Goal: Task Accomplishment & Management: Manage account settings

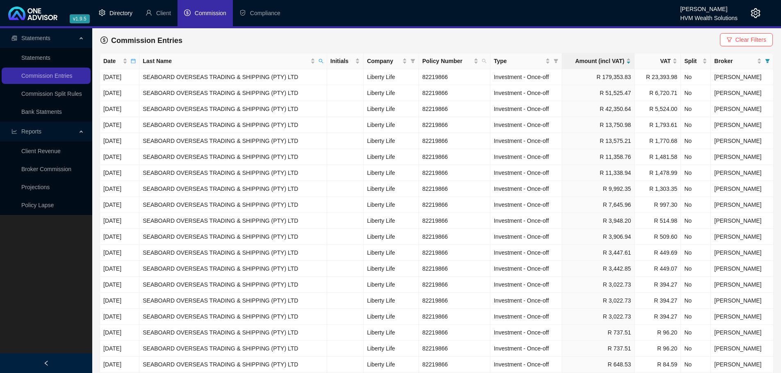
click at [117, 14] on span "Directory" at bounding box center [120, 13] width 23 height 7
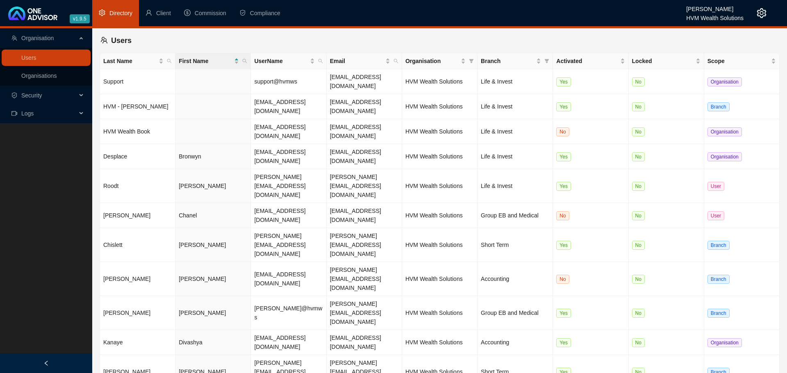
click at [321, 312] on main "Organisation Users Organisations Security Logs Users Last Name First Name UserN…" at bounding box center [393, 200] width 787 height 345
drag, startPoint x: 111, startPoint y: 262, endPoint x: 246, endPoint y: 264, distance: 134.4
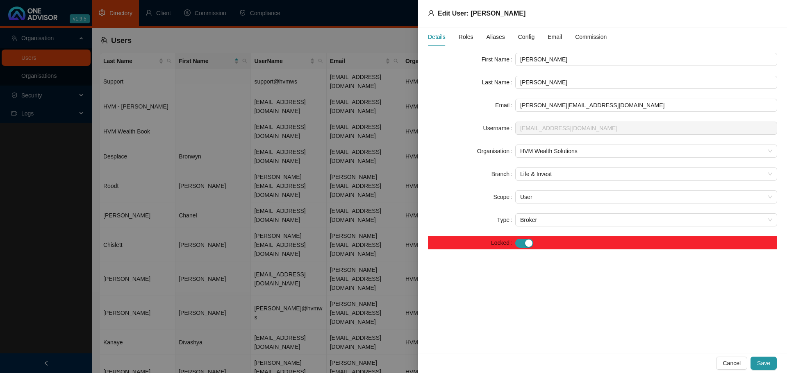
click at [293, 314] on div at bounding box center [393, 186] width 787 height 373
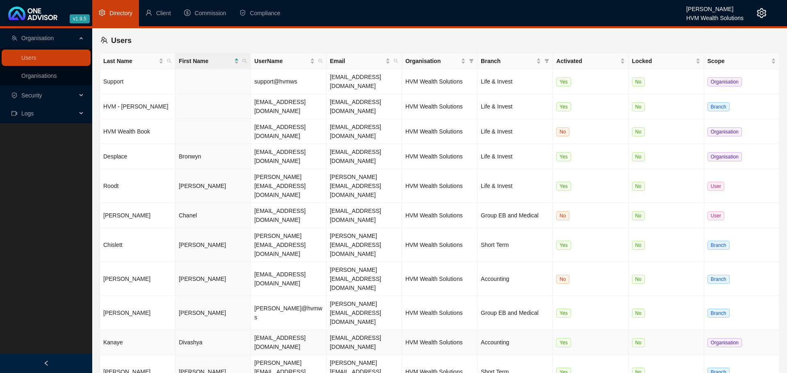
click at [115, 330] on td "Kanaye" at bounding box center [137, 342] width 75 height 25
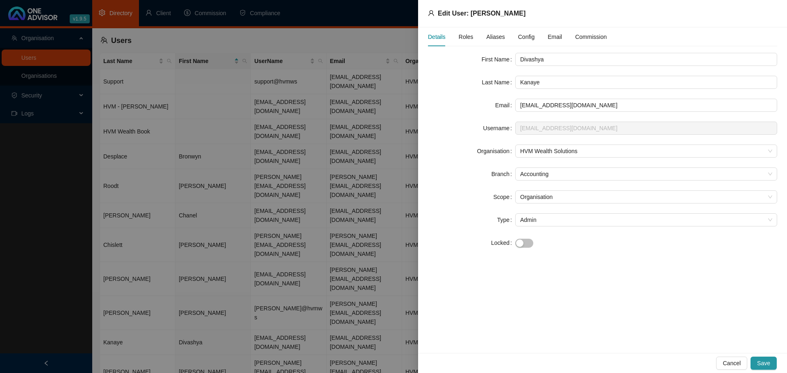
click at [280, 321] on div at bounding box center [393, 186] width 787 height 373
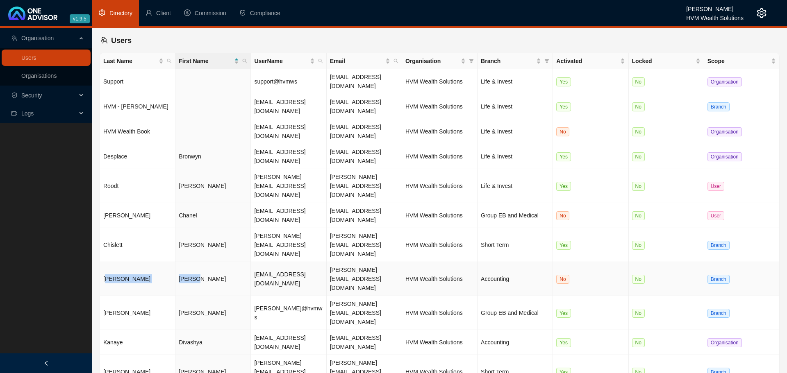
drag, startPoint x: 107, startPoint y: 198, endPoint x: 204, endPoint y: 198, distance: 96.7
click at [204, 262] on tr "[PERSON_NAME] [EMAIL_ADDRESS][DOMAIN_NAME] [PERSON_NAME][EMAIL_ADDRESS][DOMAIN_…" at bounding box center [439, 279] width 679 height 34
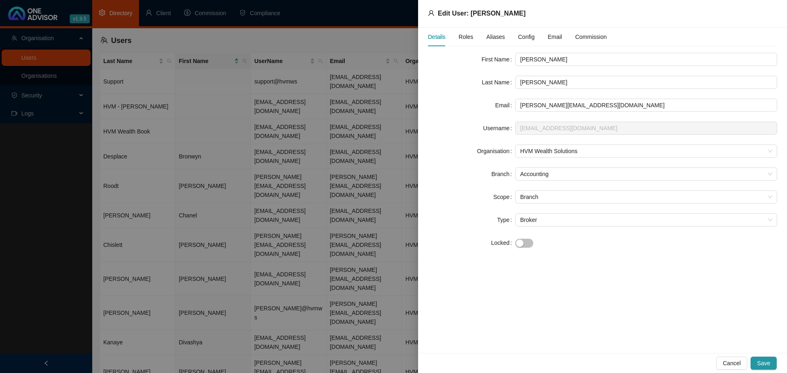
click at [157, 331] on div at bounding box center [393, 186] width 787 height 373
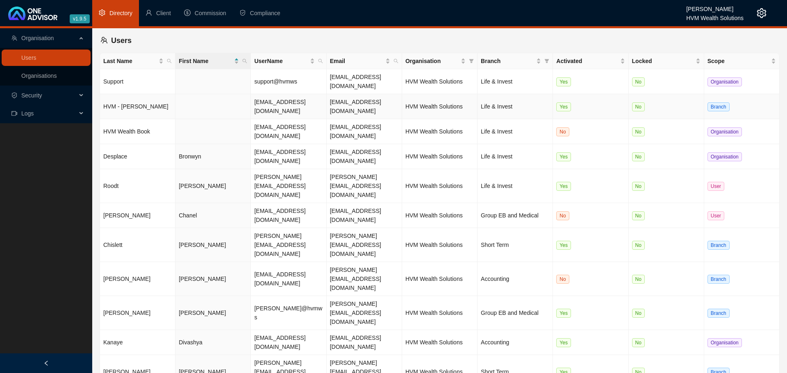
click at [116, 94] on td "HVM - [PERSON_NAME]" at bounding box center [137, 106] width 75 height 25
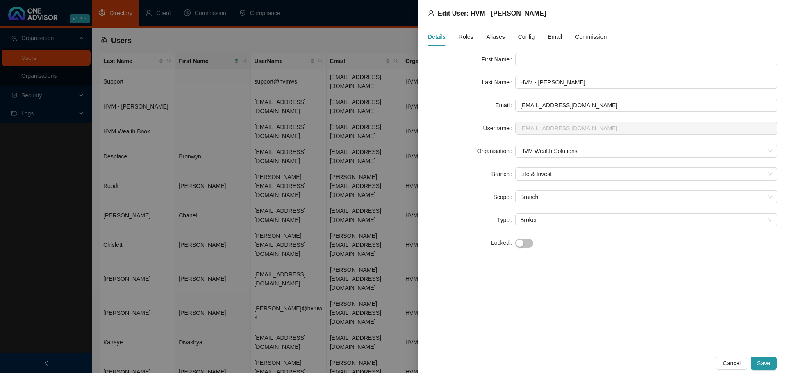
click at [166, 197] on div at bounding box center [393, 186] width 787 height 373
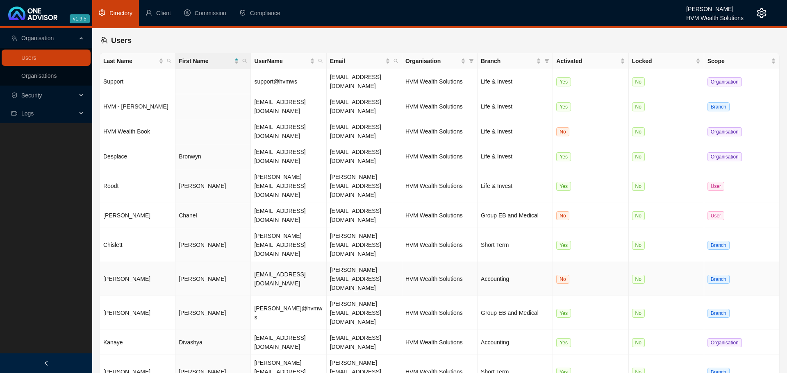
click at [187, 262] on td "[PERSON_NAME]" at bounding box center [212, 279] width 75 height 34
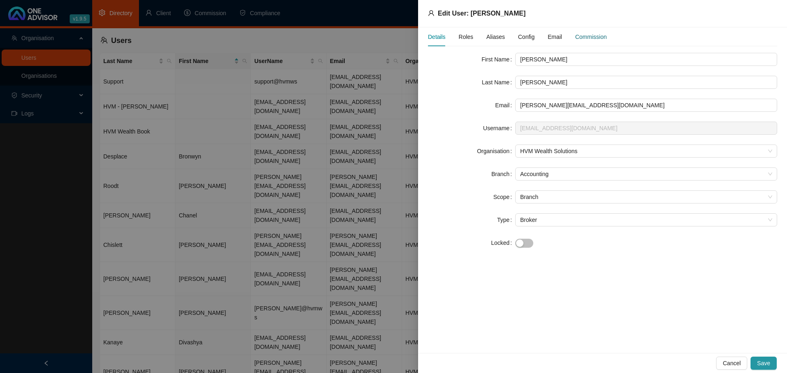
click at [593, 34] on div "Commission" at bounding box center [591, 36] width 32 height 9
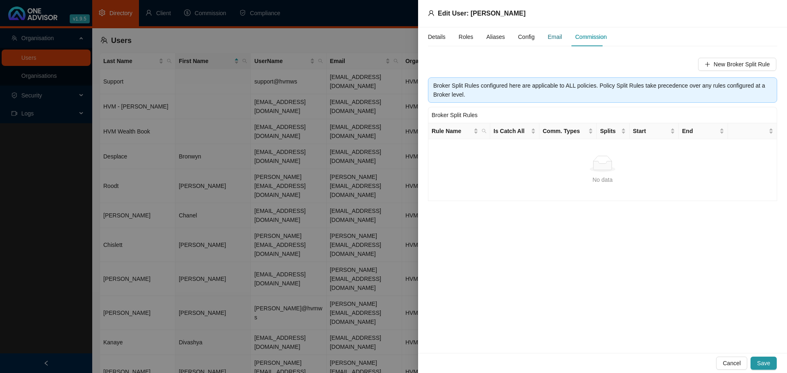
click at [547, 39] on div "Email" at bounding box center [554, 36] width 14 height 9
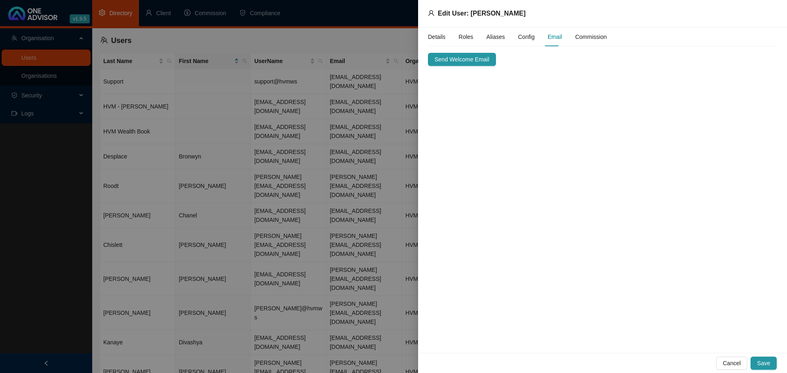
click at [520, 39] on span "Config" at bounding box center [526, 37] width 16 height 6
click at [488, 39] on span "Aliases" at bounding box center [495, 37] width 18 height 6
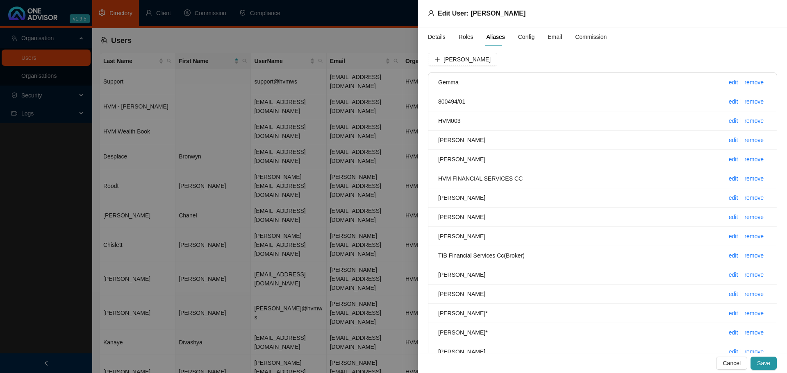
click at [461, 39] on span "Roles" at bounding box center [465, 37] width 15 height 6
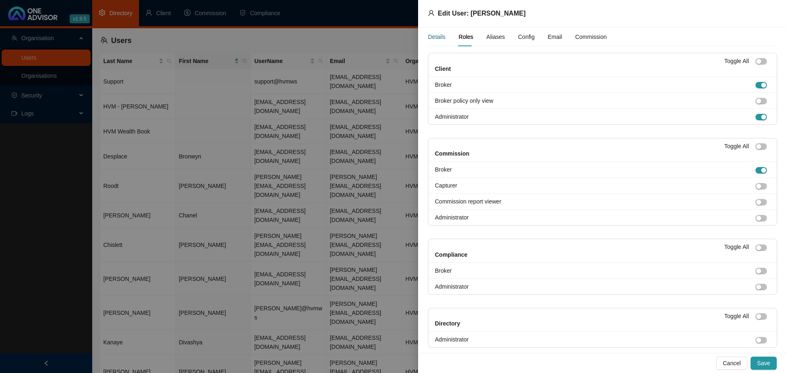
click at [433, 39] on div "Details" at bounding box center [437, 36] width 18 height 9
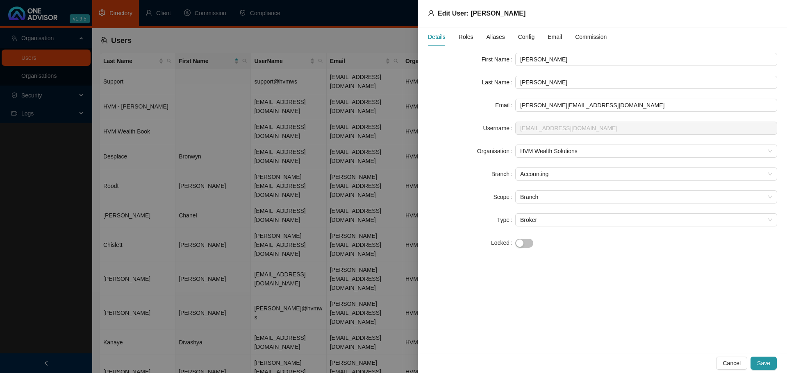
click at [462, 39] on span "Roles" at bounding box center [465, 37] width 15 height 6
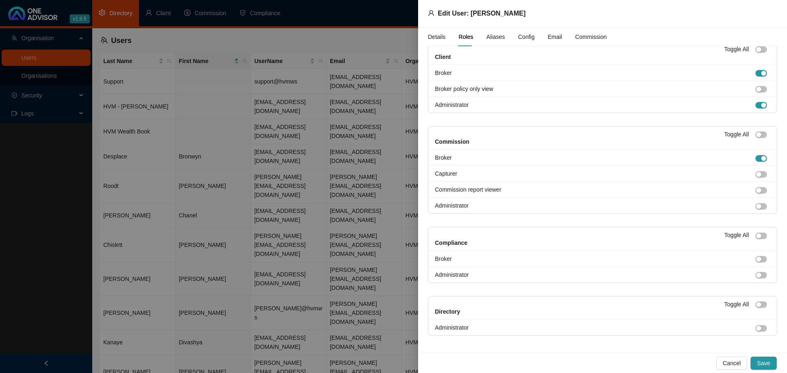
scroll to position [18, 0]
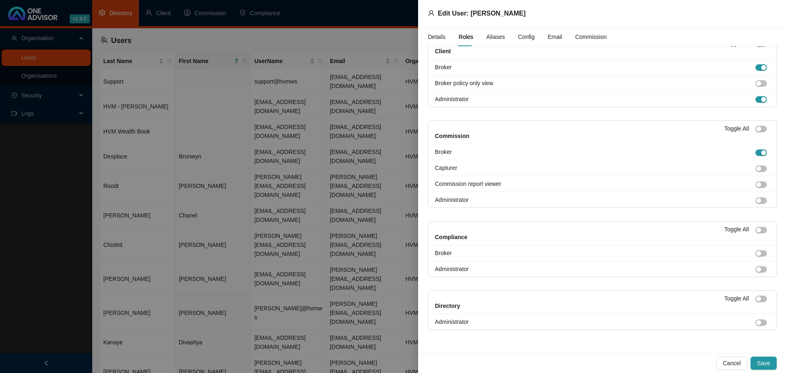
click at [176, 300] on div at bounding box center [393, 186] width 787 height 373
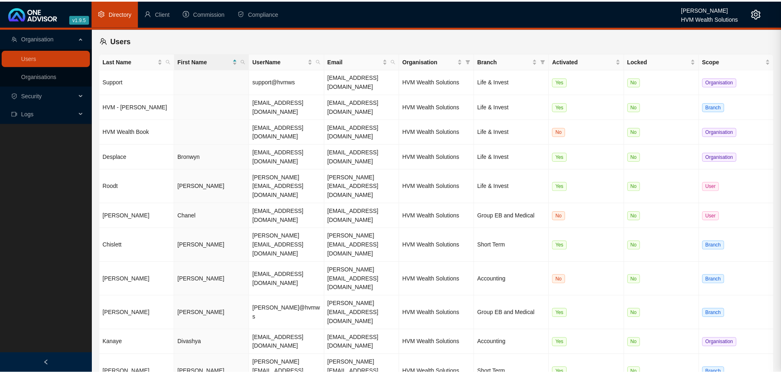
scroll to position [0, 0]
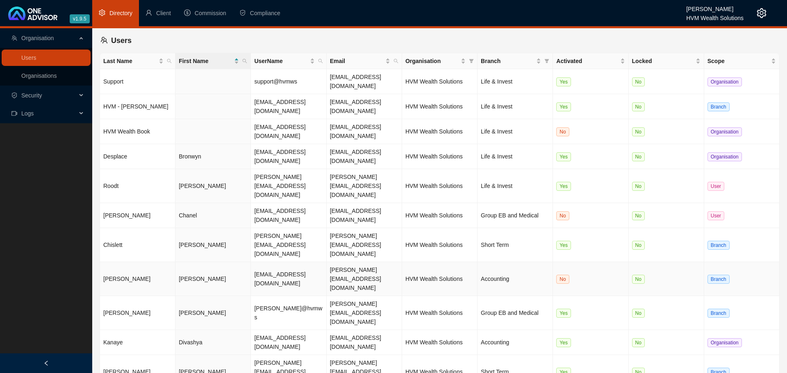
click at [189, 262] on td "[PERSON_NAME]" at bounding box center [212, 279] width 75 height 34
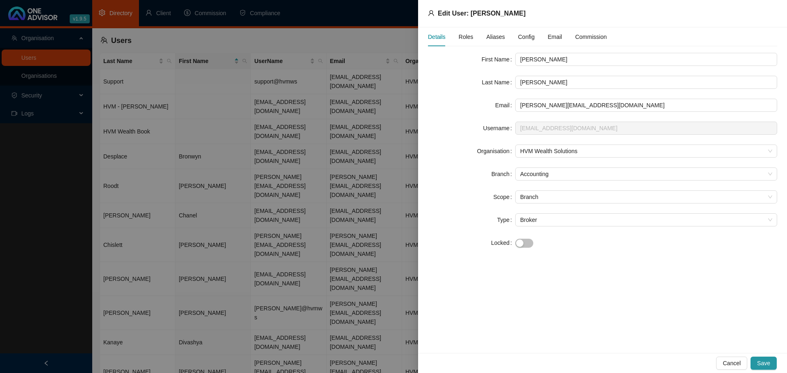
click at [186, 266] on div at bounding box center [393, 186] width 787 height 373
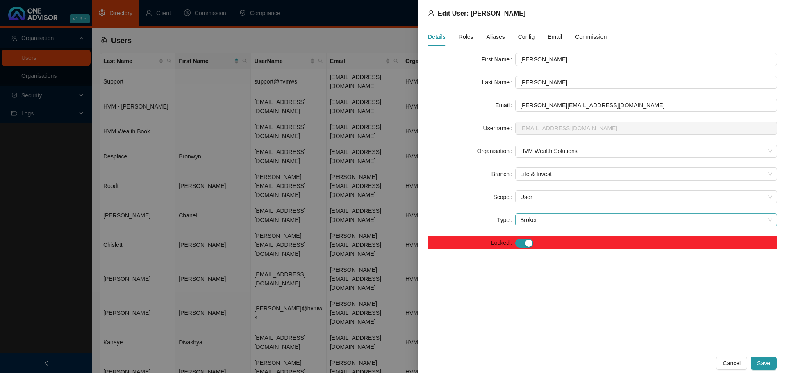
click at [529, 220] on span "Broker" at bounding box center [646, 220] width 252 height 12
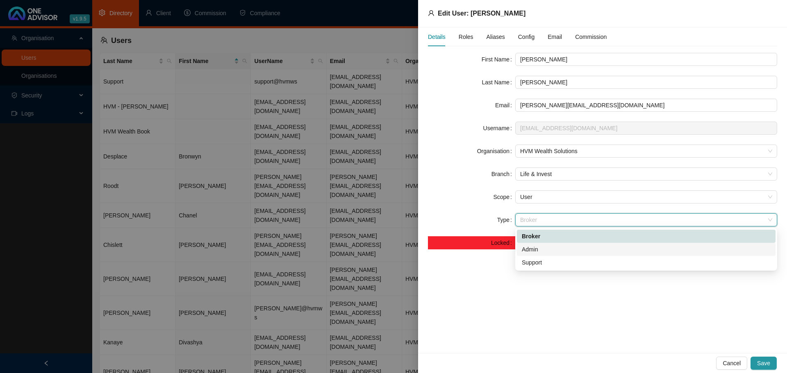
click at [529, 250] on div "Admin" at bounding box center [646, 249] width 249 height 9
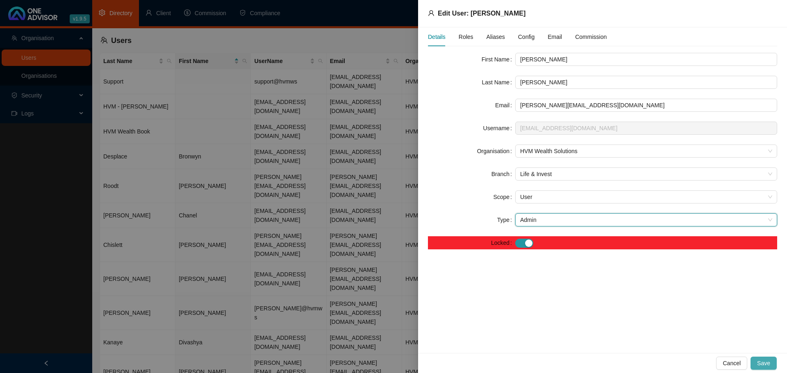
click at [766, 365] on span "Save" at bounding box center [763, 363] width 13 height 9
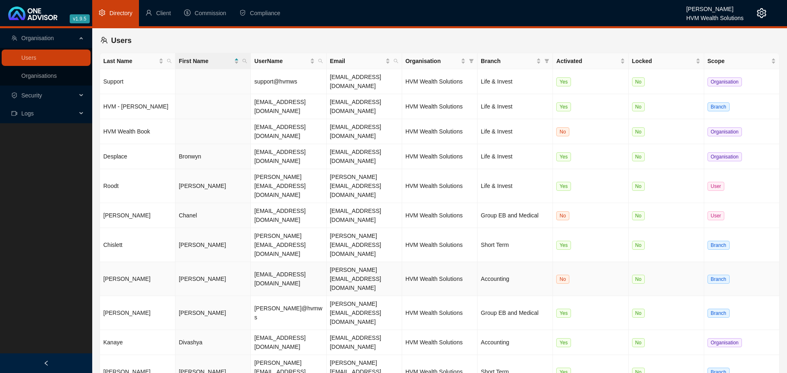
click at [184, 262] on td "[PERSON_NAME]" at bounding box center [212, 279] width 75 height 34
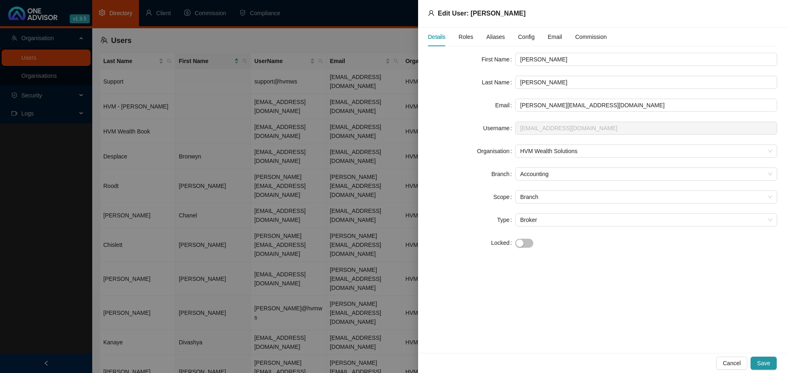
click at [211, 324] on div at bounding box center [393, 186] width 787 height 373
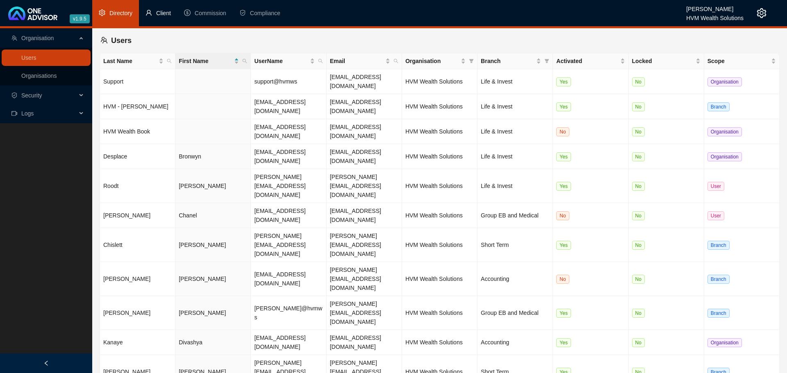
click at [157, 11] on span "Client" at bounding box center [163, 13] width 15 height 7
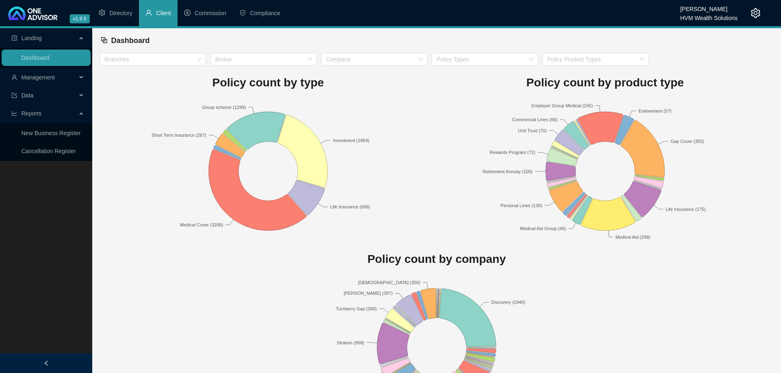
click at [47, 78] on span "Management" at bounding box center [38, 77] width 34 height 7
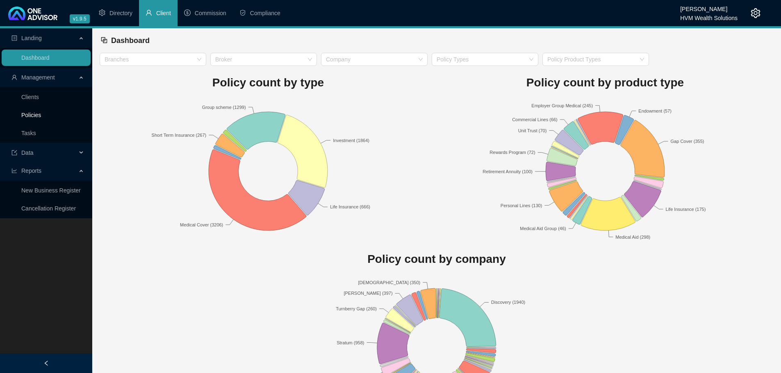
click at [30, 116] on link "Policies" at bounding box center [31, 115] width 20 height 7
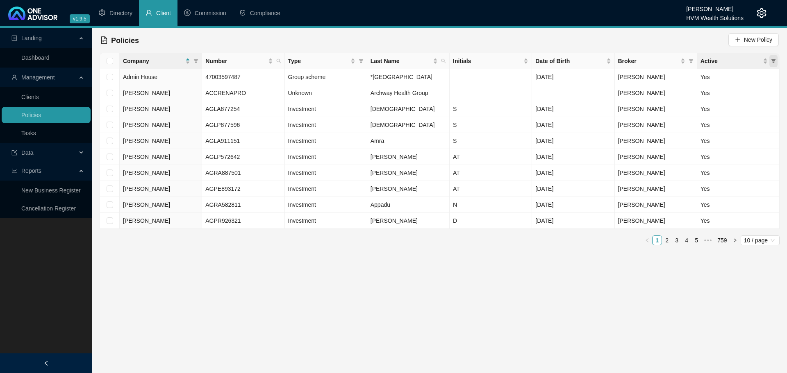
click at [774, 60] on icon "filter" at bounding box center [773, 61] width 5 height 4
click at [690, 60] on icon "filter" at bounding box center [690, 61] width 5 height 4
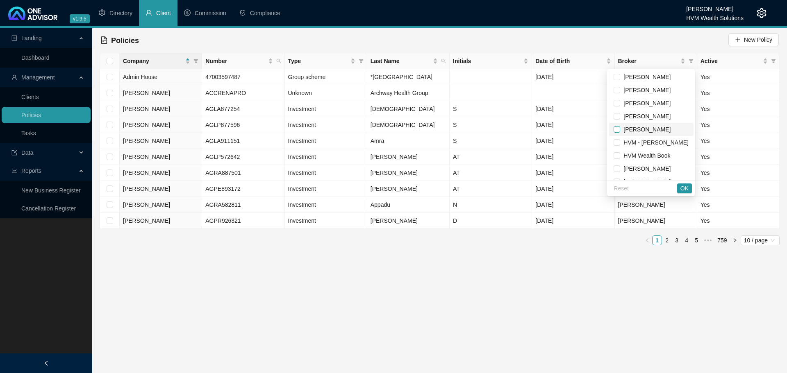
click at [615, 129] on input "checkbox" at bounding box center [616, 129] width 7 height 7
click at [682, 187] on span "OK" at bounding box center [684, 188] width 8 height 9
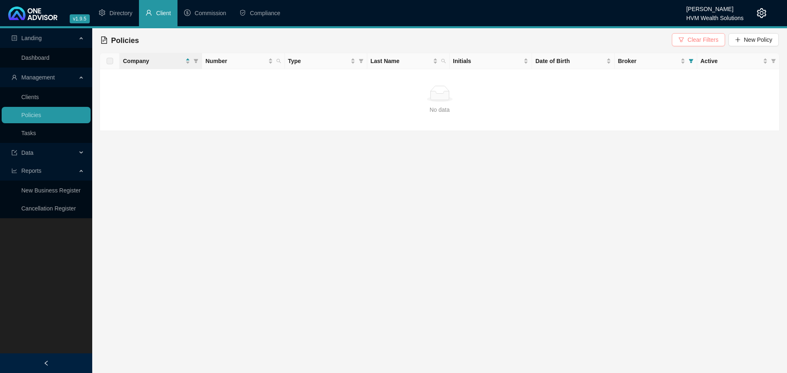
click at [681, 43] on span "button" at bounding box center [681, 40] width 6 height 6
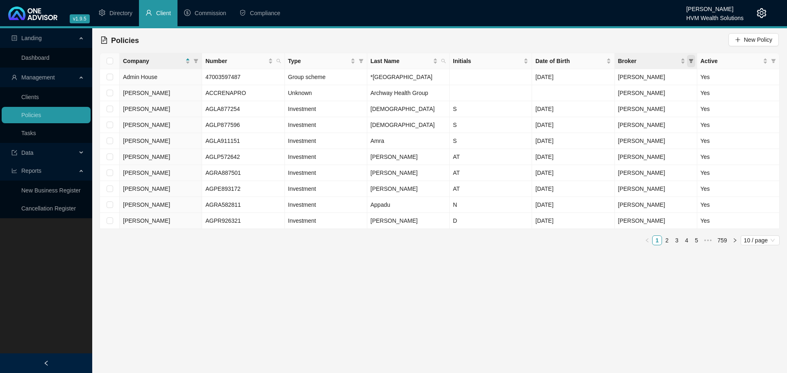
click at [691, 62] on icon "filter" at bounding box center [690, 61] width 5 height 4
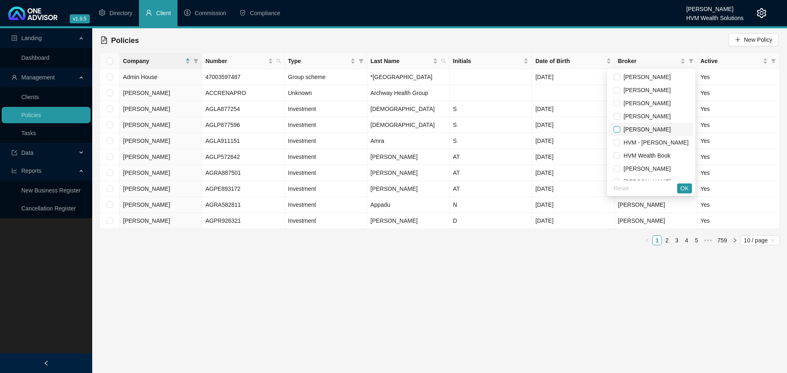
click at [614, 131] on input "checkbox" at bounding box center [616, 129] width 7 height 7
checkbox input "true"
click at [691, 191] on button "OK" at bounding box center [684, 189] width 15 height 10
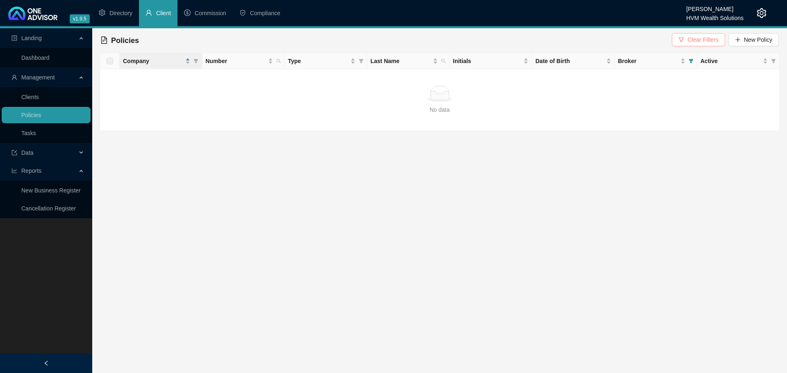
click at [680, 42] on button "Clear Filters" at bounding box center [698, 39] width 53 height 13
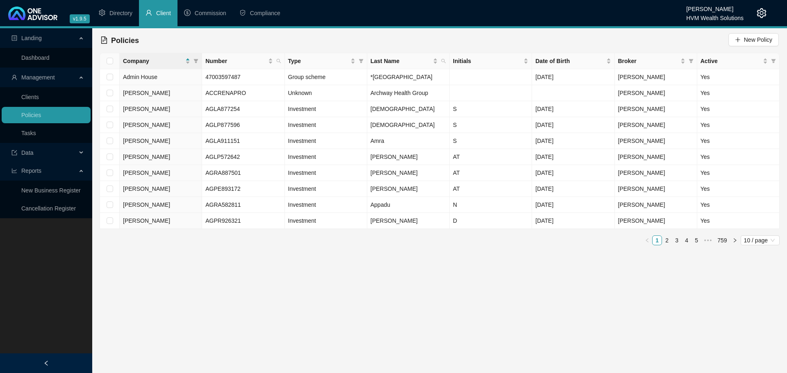
click at [210, 29] on div "Policies New Policy" at bounding box center [440, 40] width 680 height 25
click at [199, 12] on span "Commission" at bounding box center [211, 13] width 32 height 7
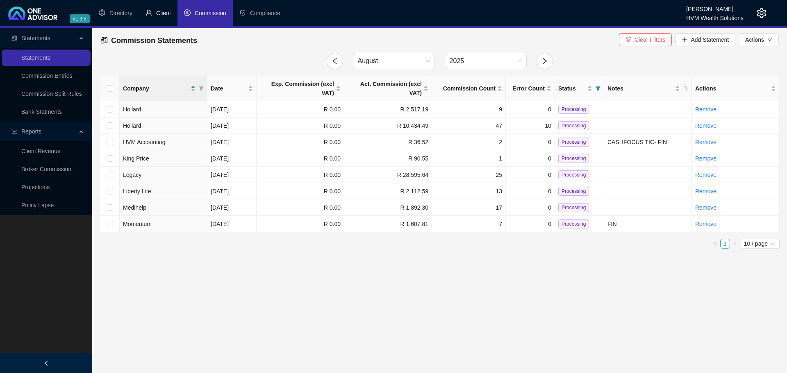
click at [167, 12] on span "Client" at bounding box center [163, 13] width 15 height 7
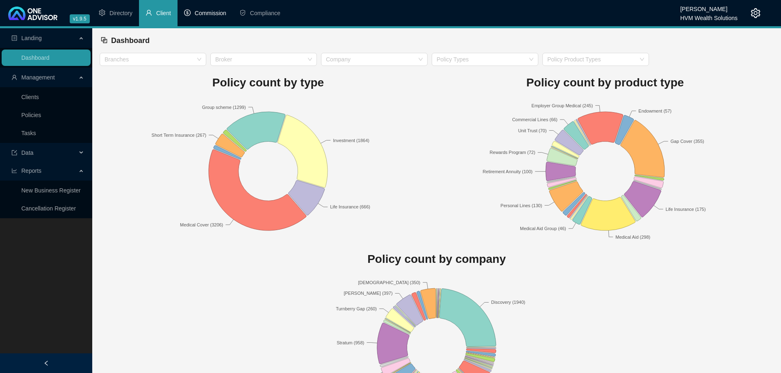
click at [215, 14] on span "Commission" at bounding box center [211, 13] width 32 height 7
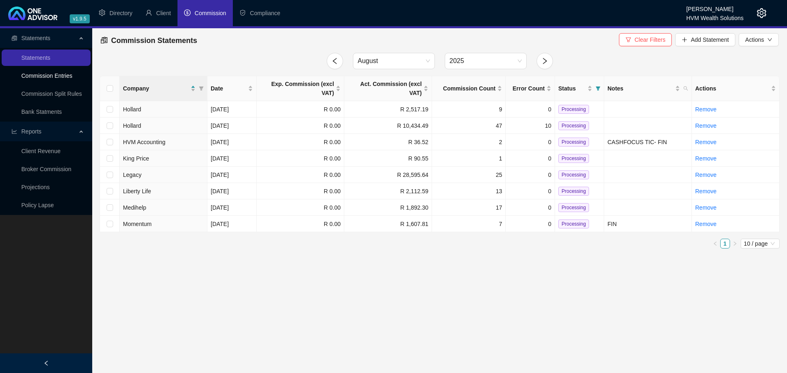
click at [51, 75] on link "Commission Entries" at bounding box center [46, 76] width 51 height 7
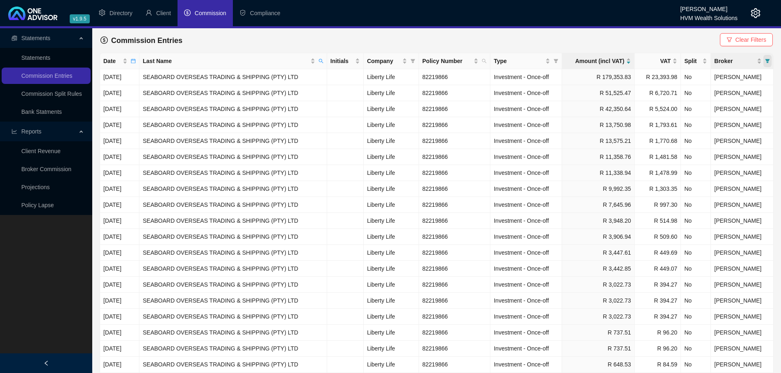
click at [769, 63] on icon "filter" at bounding box center [767, 61] width 5 height 5
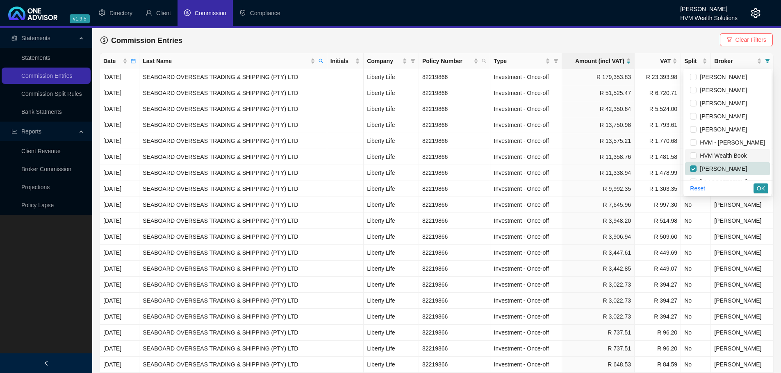
drag, startPoint x: 692, startPoint y: 169, endPoint x: 692, endPoint y: 161, distance: 8.2
click at [692, 169] on input "checkbox" at bounding box center [693, 169] width 7 height 7
checkbox input "false"
click at [690, 129] on input "checkbox" at bounding box center [693, 129] width 7 height 7
click at [763, 191] on span "OK" at bounding box center [760, 188] width 8 height 9
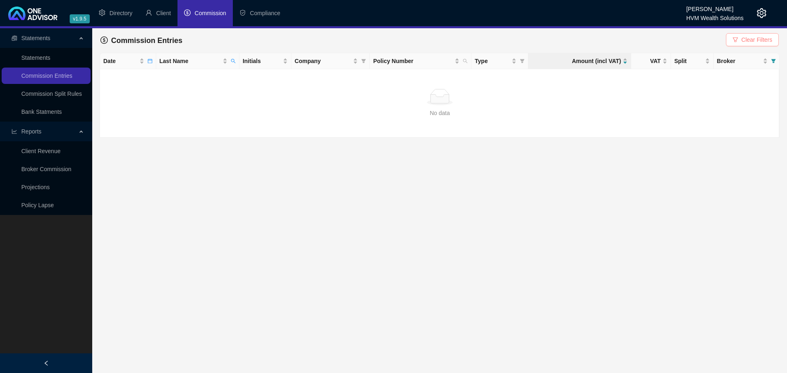
click at [736, 36] on button "Clear Filters" at bounding box center [752, 39] width 53 height 13
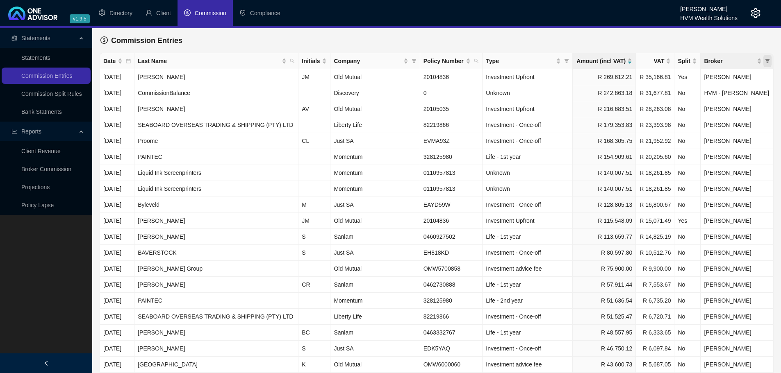
click at [768, 61] on icon "filter" at bounding box center [767, 61] width 5 height 5
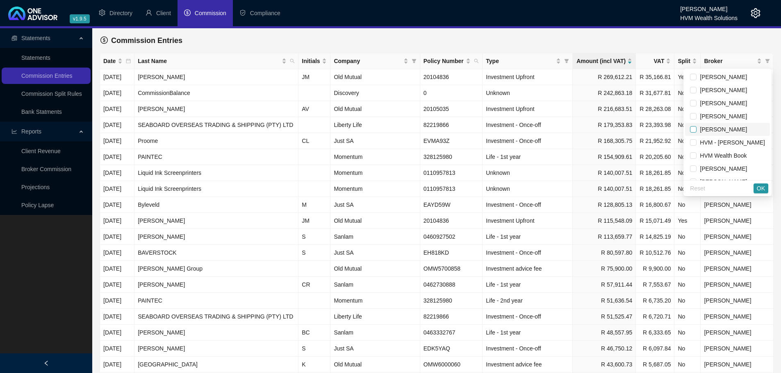
click at [691, 129] on input "checkbox" at bounding box center [693, 129] width 7 height 7
checkbox input "true"
click at [761, 188] on span "OK" at bounding box center [760, 188] width 8 height 9
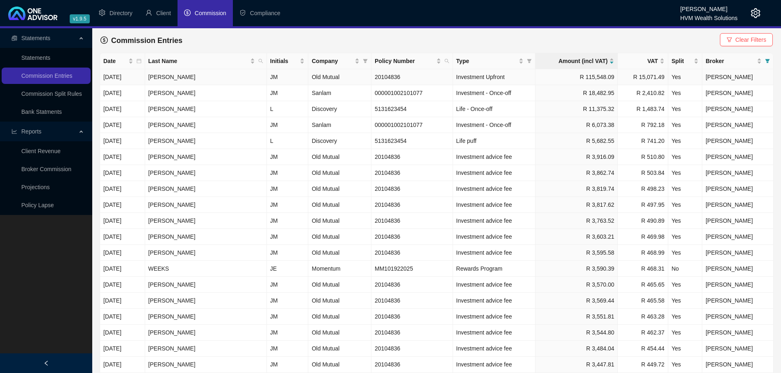
click at [741, 75] on span "[PERSON_NAME]" at bounding box center [728, 77] width 47 height 7
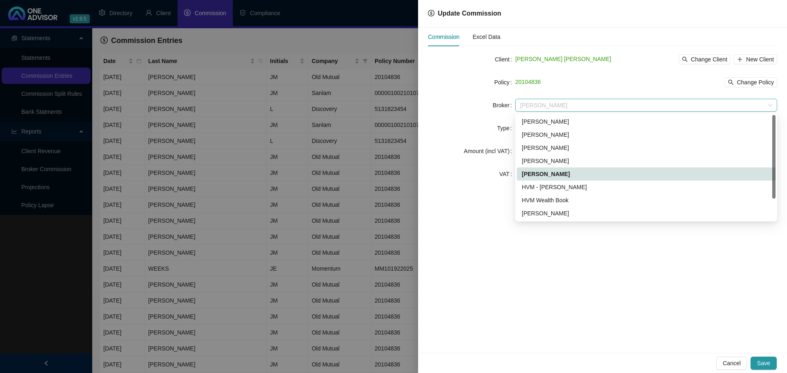
click at [536, 107] on span "[PERSON_NAME]" at bounding box center [646, 105] width 252 height 12
click at [535, 186] on div "HVM - [PERSON_NAME]" at bounding box center [646, 187] width 249 height 9
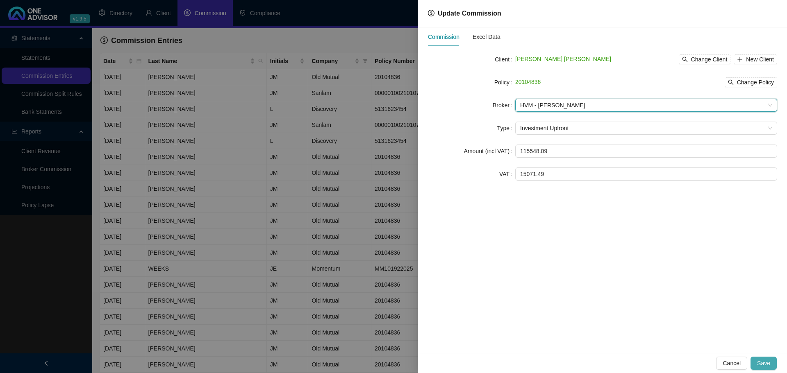
click at [761, 363] on span "Save" at bounding box center [763, 363] width 13 height 9
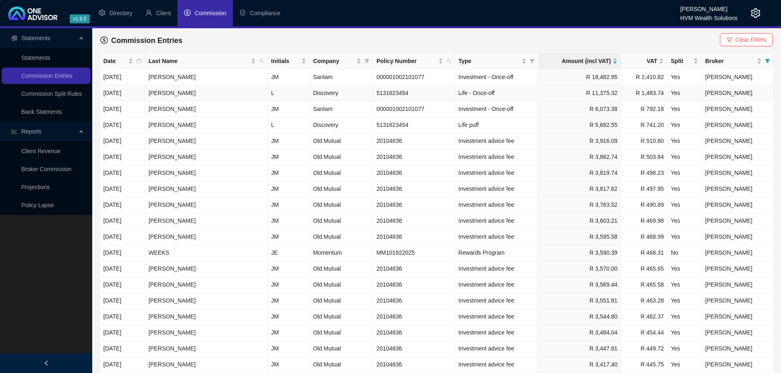
click at [734, 95] on span "[PERSON_NAME]" at bounding box center [728, 93] width 47 height 7
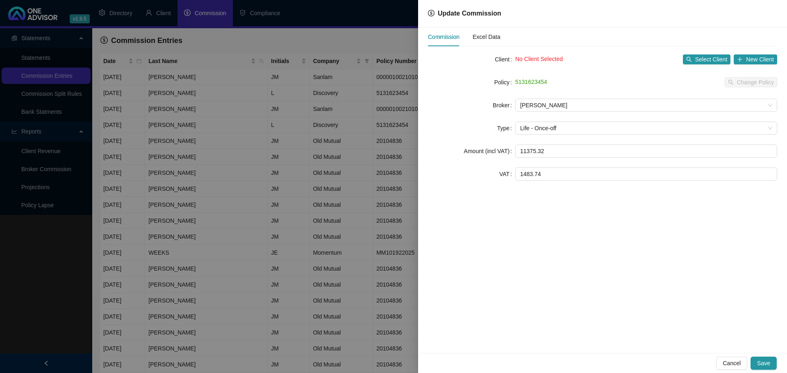
click at [263, 26] on div at bounding box center [393, 186] width 787 height 373
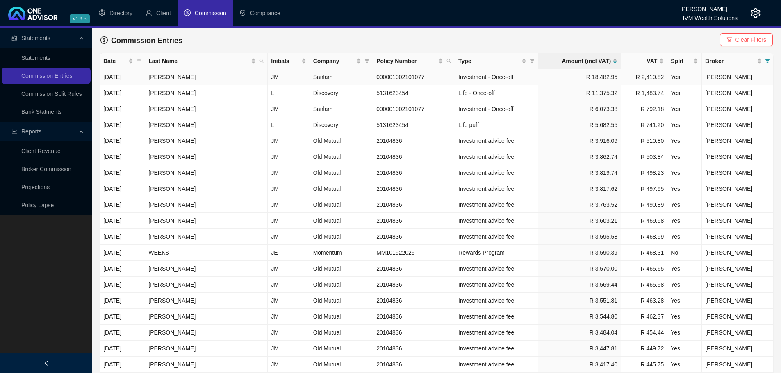
click at [732, 78] on span "[PERSON_NAME]" at bounding box center [728, 77] width 47 height 7
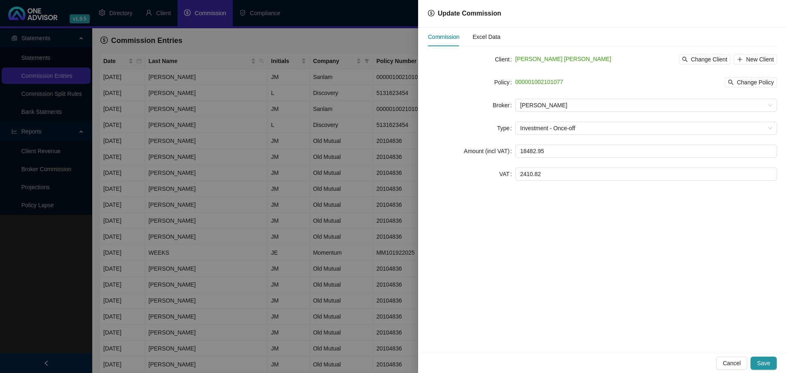
click at [330, 36] on div at bounding box center [393, 186] width 787 height 373
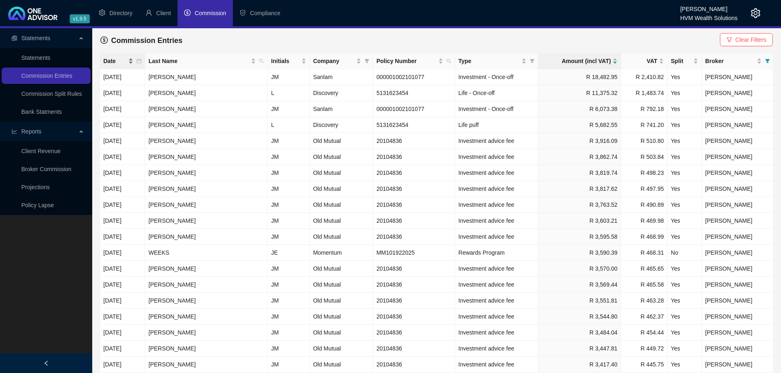
click at [133, 62] on div "Date" at bounding box center [118, 61] width 30 height 9
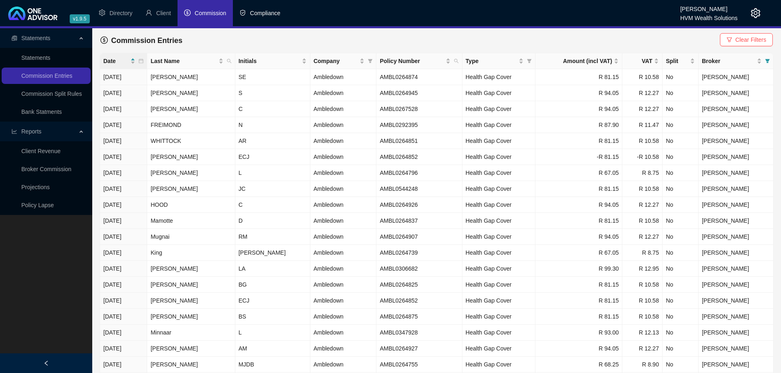
click at [247, 13] on li "Compliance" at bounding box center [260, 13] width 54 height 26
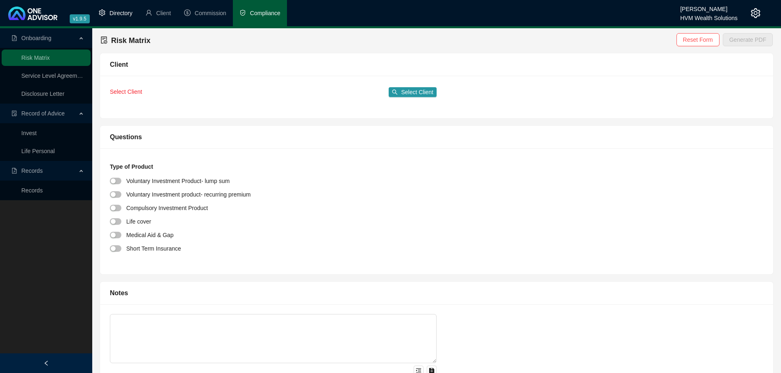
click at [123, 12] on span "Directory" at bounding box center [120, 13] width 23 height 7
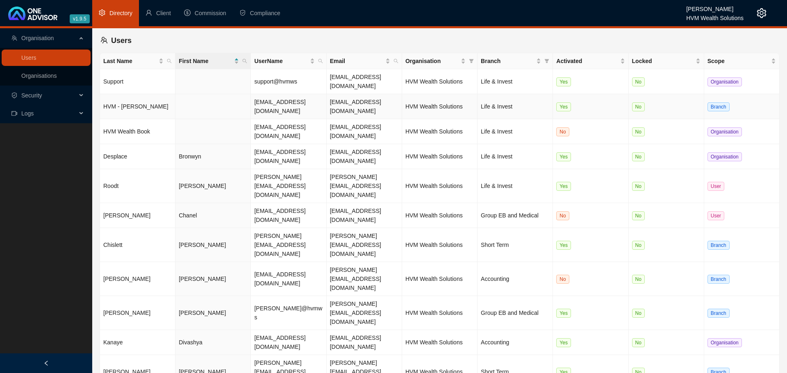
click at [143, 94] on td "HVM - [PERSON_NAME]" at bounding box center [137, 106] width 75 height 25
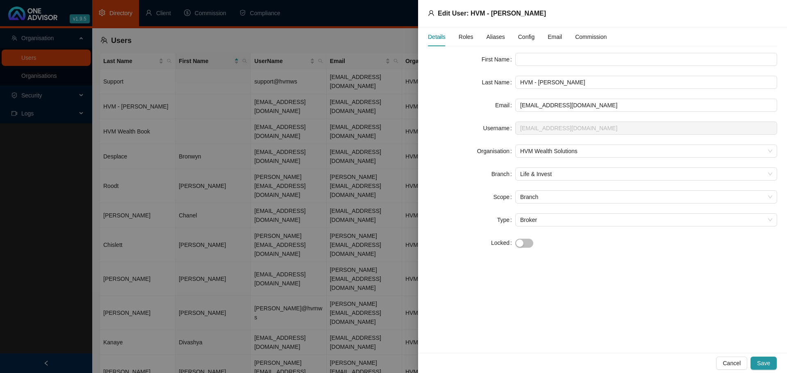
click at [465, 39] on span "Roles" at bounding box center [465, 37] width 15 height 6
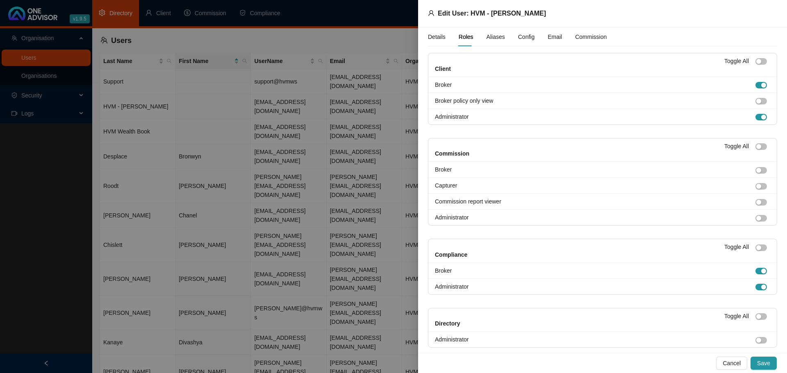
scroll to position [18, 0]
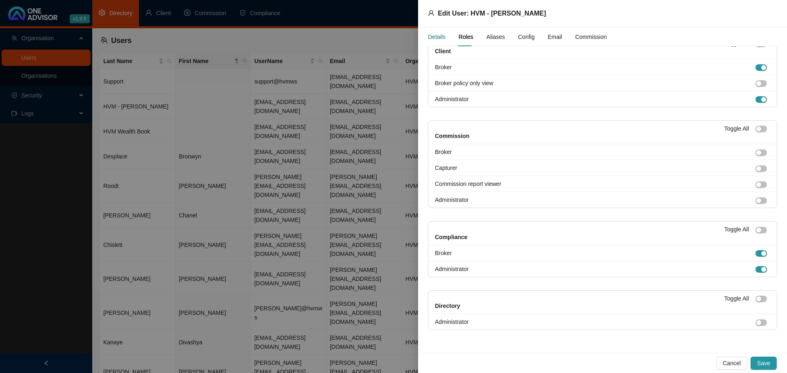
click at [441, 39] on div "Details" at bounding box center [437, 36] width 18 height 9
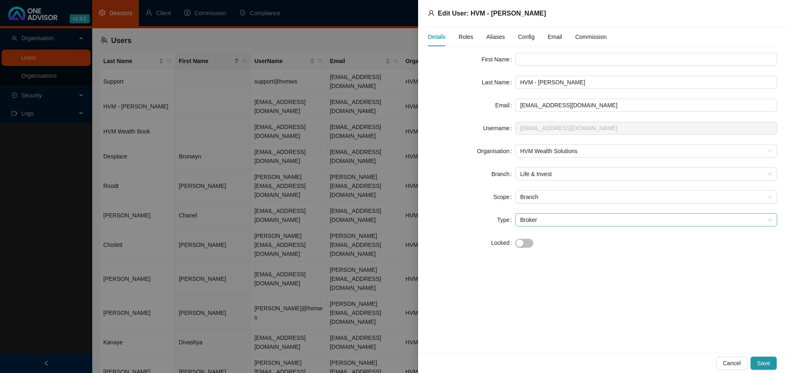
click at [526, 222] on span "Broker" at bounding box center [646, 220] width 252 height 12
click at [488, 222] on div "Type" at bounding box center [471, 219] width 87 height 13
click at [465, 34] on span "Roles" at bounding box center [465, 37] width 15 height 6
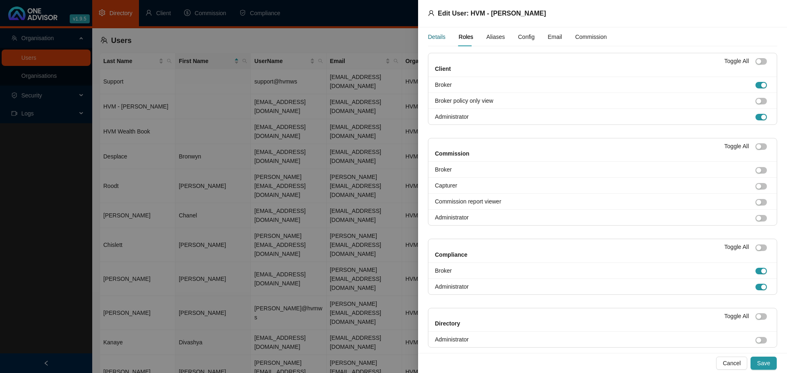
click at [433, 38] on div "Details" at bounding box center [437, 36] width 18 height 9
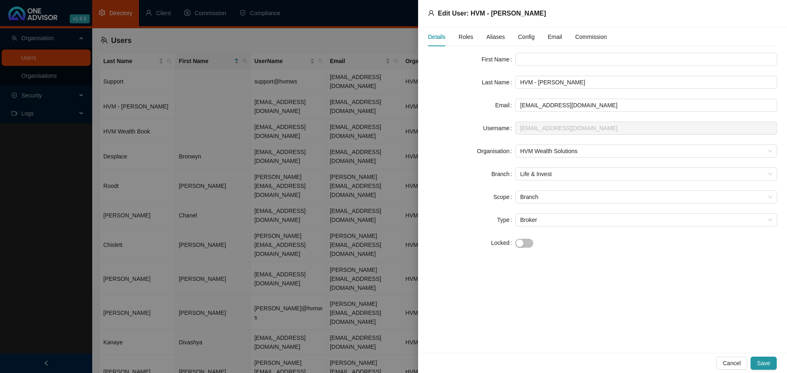
click at [327, 45] on div at bounding box center [393, 186] width 787 height 373
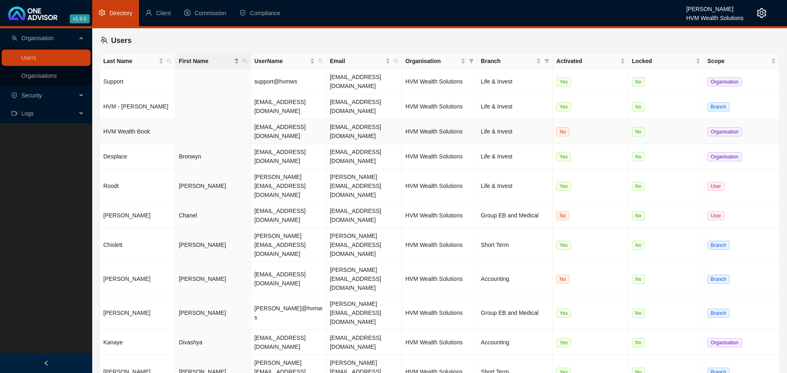
click at [137, 119] on td "HVM Wealth Book" at bounding box center [137, 131] width 75 height 25
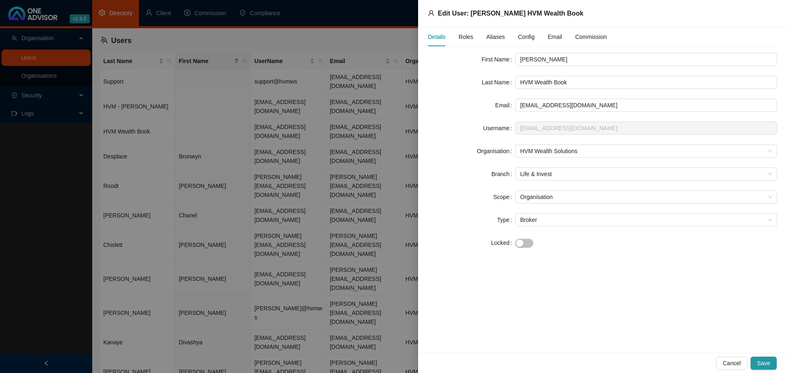
type input "[PERSON_NAME]"
click at [628, 294] on div "Details Roles Aliases Config Email Commission First Name [PERSON_NAME] Last Nam…" at bounding box center [602, 190] width 369 height 326
click at [618, 273] on div "Details Roles Aliases Config Email Commission First Name [PERSON_NAME] Last Nam…" at bounding box center [602, 190] width 369 height 326
click at [767, 364] on span "Save" at bounding box center [763, 363] width 13 height 9
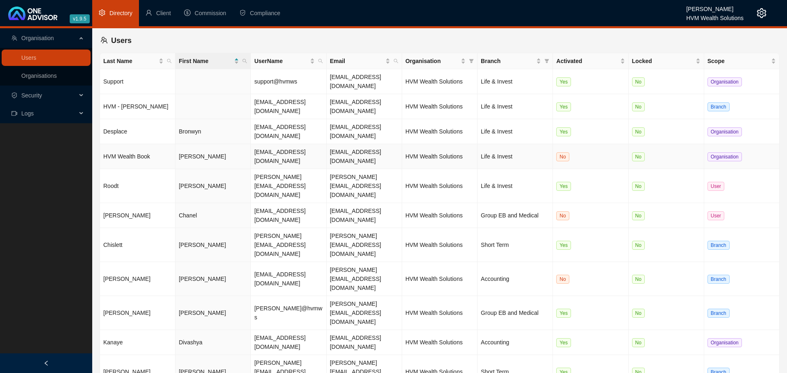
click at [114, 144] on td "HVM Wealth Book" at bounding box center [137, 156] width 75 height 25
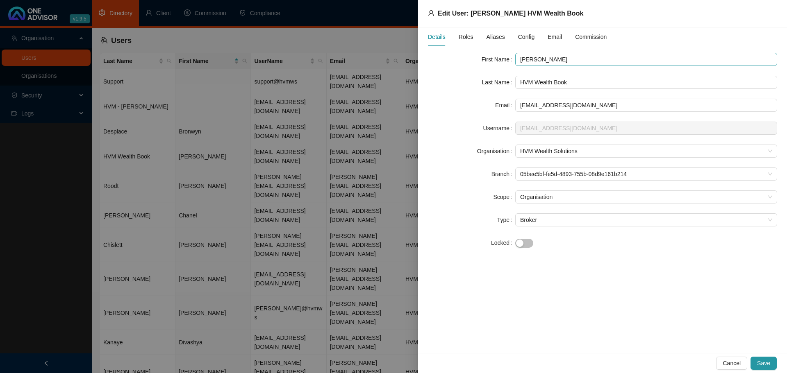
click at [576, 56] on input "[PERSON_NAME]" at bounding box center [646, 59] width 262 height 13
drag, startPoint x: 579, startPoint y: 57, endPoint x: 545, endPoint y: 58, distance: 34.0
click at [545, 58] on input "[PERSON_NAME]" at bounding box center [646, 59] width 262 height 13
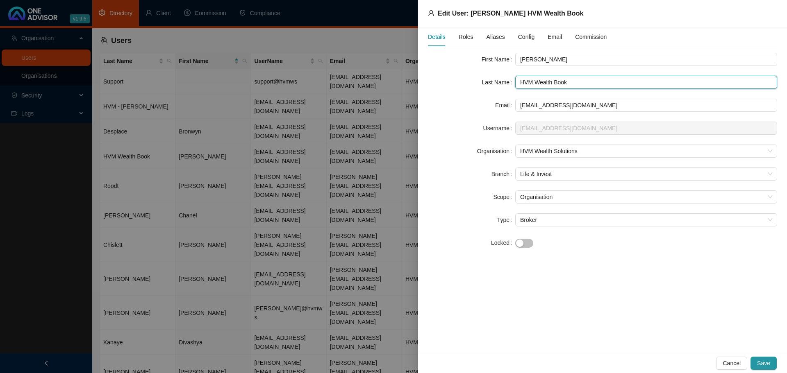
click at [560, 82] on input "HVM Wealth Book" at bounding box center [646, 82] width 262 height 13
click at [519, 79] on input "HVM Wealth" at bounding box center [646, 82] width 262 height 13
type input "HVM Wealth"
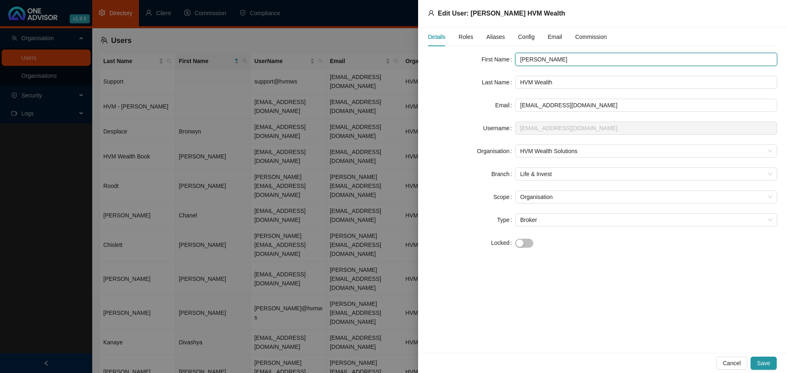
click at [573, 60] on input "[PERSON_NAME]" at bounding box center [646, 59] width 262 height 13
type input "[PERSON_NAME] -"
click at [621, 253] on div "First Name [PERSON_NAME] - Last Name HVM Wealth Email [EMAIL_ADDRESS][DOMAIN_NA…" at bounding box center [602, 156] width 349 height 207
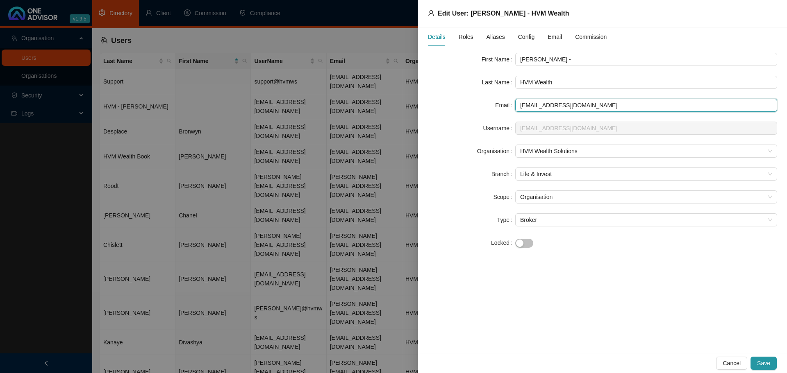
click at [544, 104] on input "[EMAIL_ADDRESS][DOMAIN_NAME]" at bounding box center [646, 105] width 262 height 13
drag, startPoint x: 608, startPoint y: 105, endPoint x: 456, endPoint y: 108, distance: 152.4
click at [460, 108] on div "Email [EMAIL_ADDRESS][DOMAIN_NAME]" at bounding box center [602, 105] width 349 height 13
type input "[EMAIL_ADDRESS][DOMAIN_NAME]"
click at [661, 281] on div "Details Roles Aliases Config Email Commission First Name [PERSON_NAME] - Last N…" at bounding box center [602, 190] width 369 height 326
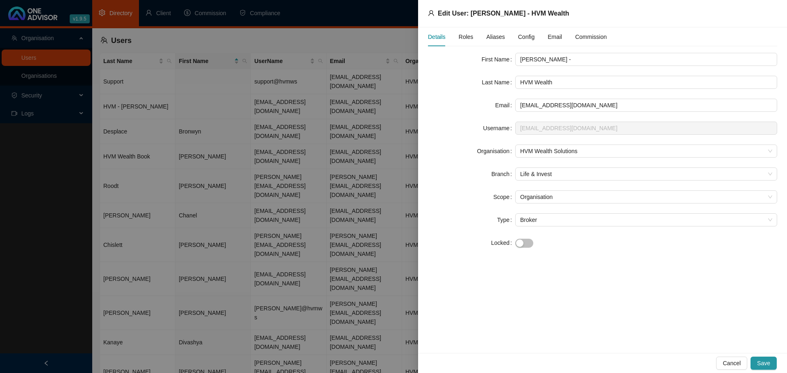
click at [471, 81] on div "Last Name" at bounding box center [471, 82] width 87 height 13
click at [466, 39] on span "Roles" at bounding box center [465, 37] width 15 height 6
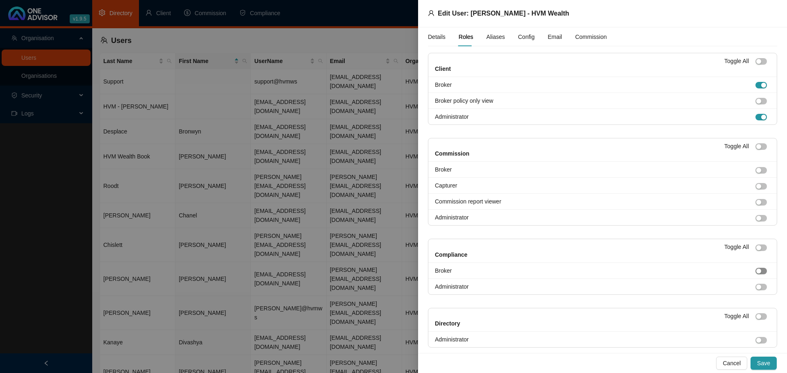
click at [756, 270] on span "button" at bounding box center [760, 271] width 11 height 7
click at [756, 286] on span "button" at bounding box center [760, 287] width 11 height 7
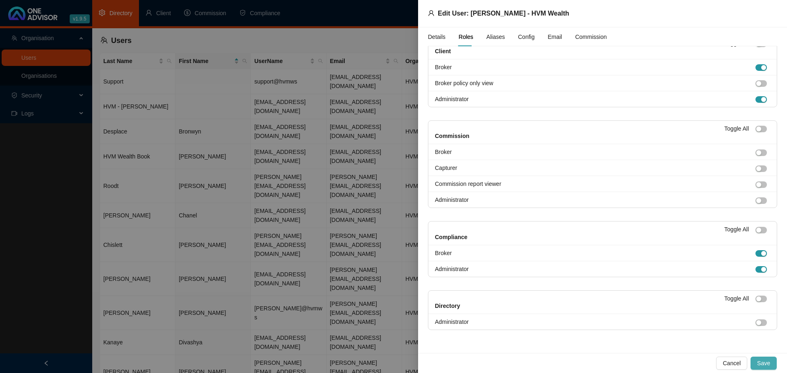
click at [767, 364] on span "Save" at bounding box center [763, 363] width 13 height 9
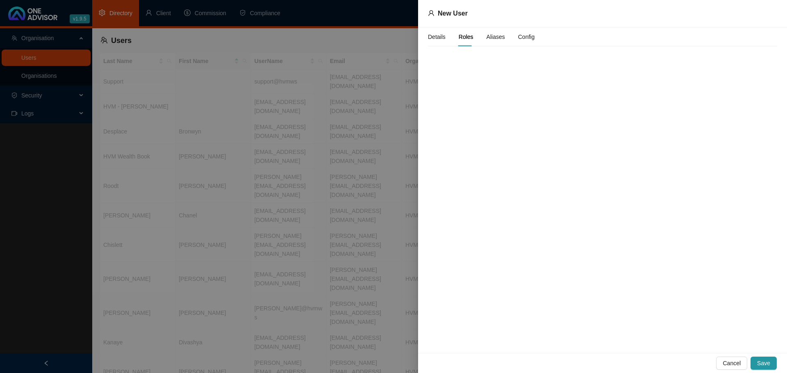
scroll to position [0, 0]
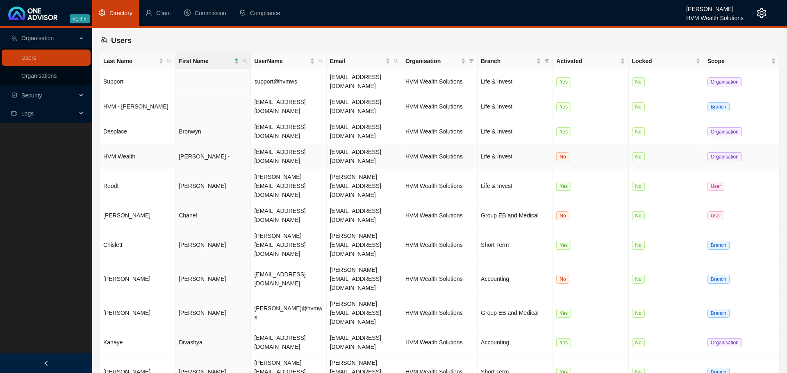
click at [209, 144] on td "[PERSON_NAME] -" at bounding box center [212, 156] width 75 height 25
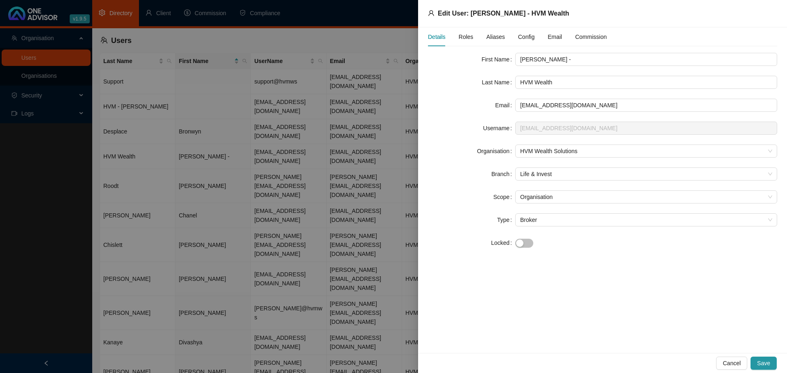
click at [462, 39] on span "Roles" at bounding box center [465, 37] width 15 height 6
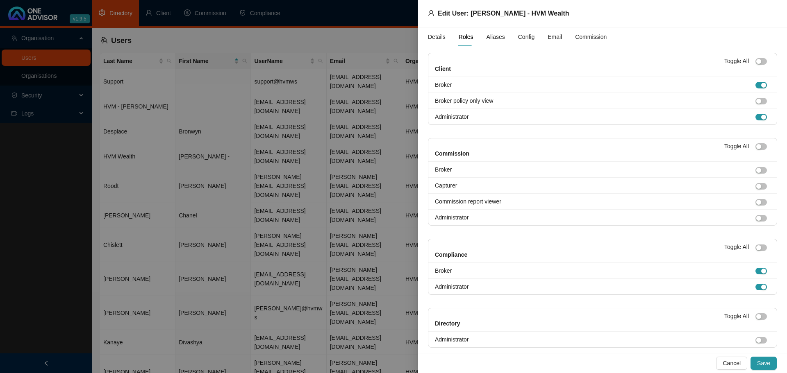
click at [490, 39] on span "Aliases" at bounding box center [495, 37] width 18 height 6
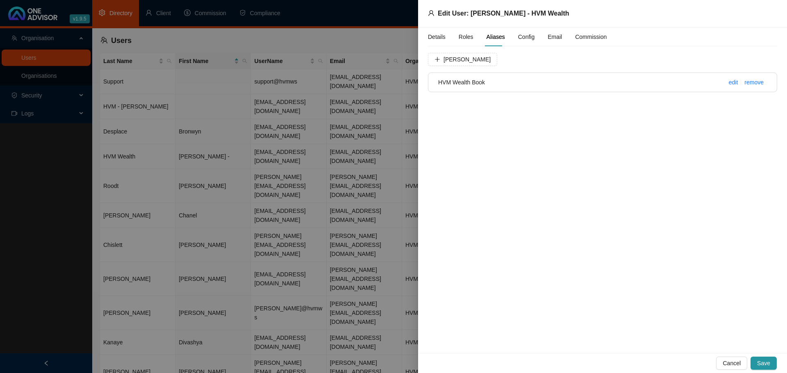
click at [519, 39] on span "Config" at bounding box center [526, 37] width 16 height 6
click at [488, 59] on span "Advice Scopes" at bounding box center [486, 61] width 38 height 6
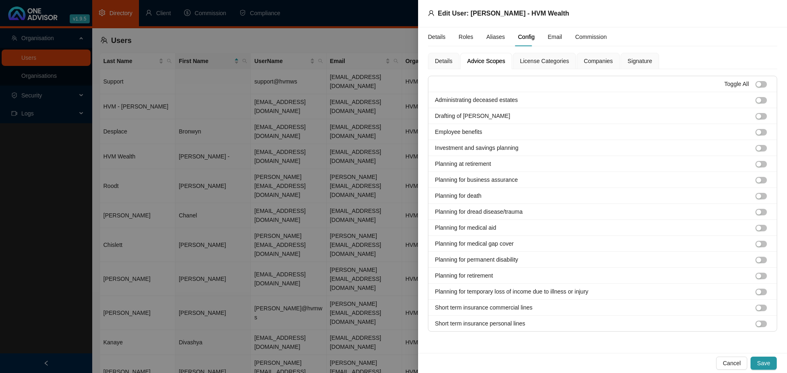
click at [524, 59] on span "License Categories" at bounding box center [544, 61] width 49 height 6
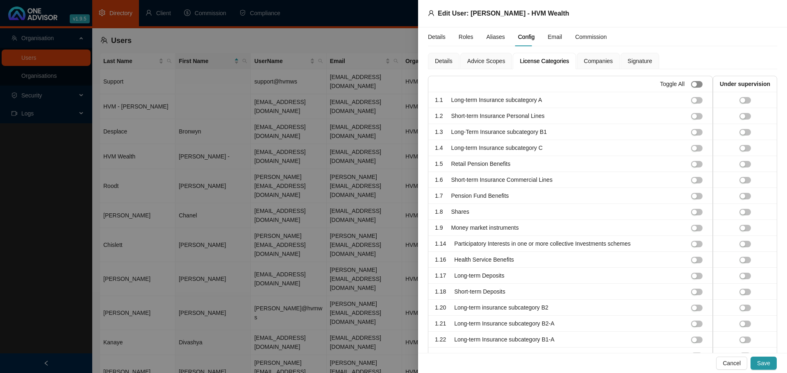
click at [692, 84] on button "button" at bounding box center [696, 84] width 11 height 7
click at [691, 213] on span "button" at bounding box center [696, 212] width 11 height 7
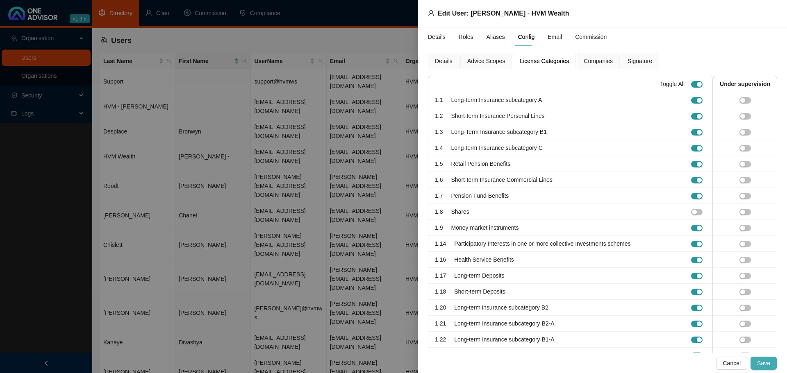
click at [765, 361] on span "Save" at bounding box center [763, 363] width 13 height 9
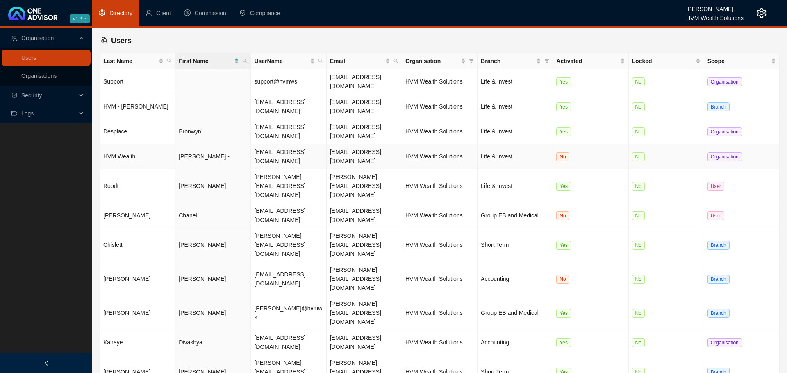
click at [123, 144] on td "HVM Wealth" at bounding box center [137, 156] width 75 height 25
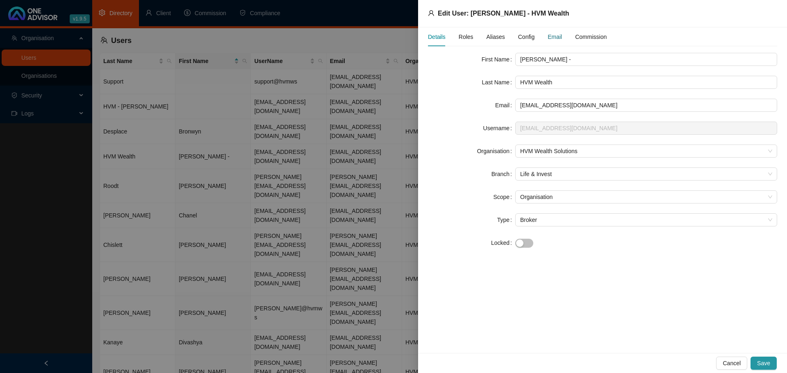
click at [547, 40] on div "Email" at bounding box center [554, 36] width 14 height 9
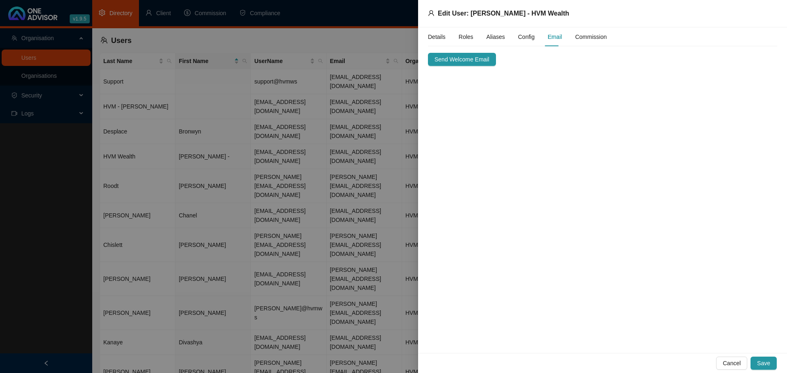
click at [526, 39] on span "Config" at bounding box center [526, 37] width 16 height 6
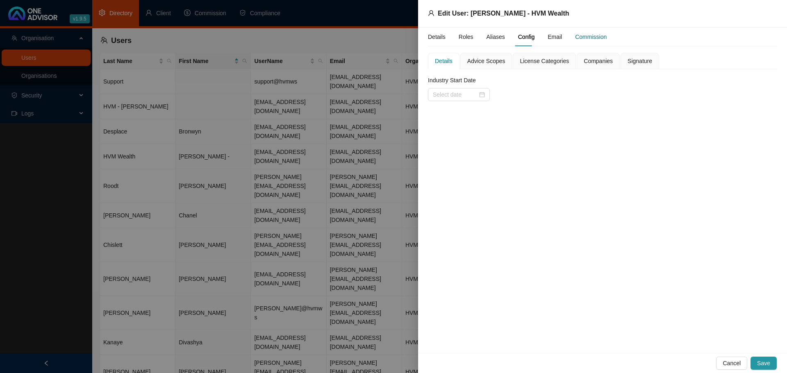
click at [575, 38] on div "Commission" at bounding box center [591, 36] width 32 height 9
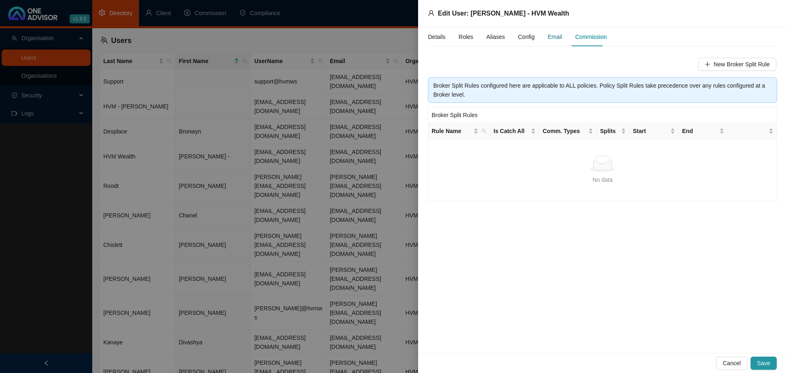
click at [549, 38] on div "Email" at bounding box center [554, 36] width 14 height 9
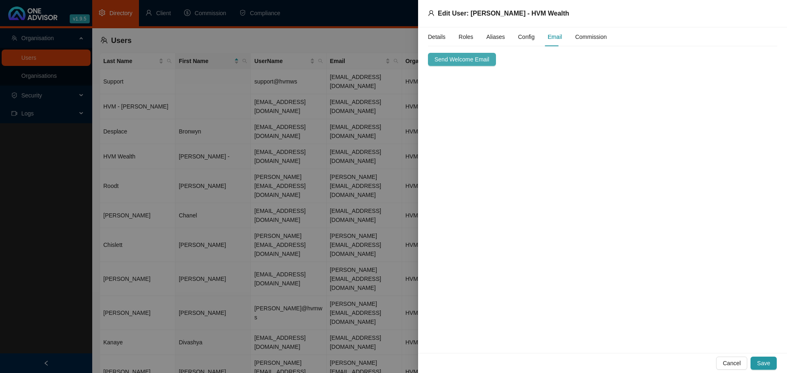
click at [454, 61] on span "Send Welcome Email" at bounding box center [461, 59] width 55 height 9
click at [489, 36] on span "Aliases" at bounding box center [495, 37] width 18 height 6
click at [442, 36] on div "Details" at bounding box center [437, 36] width 18 height 9
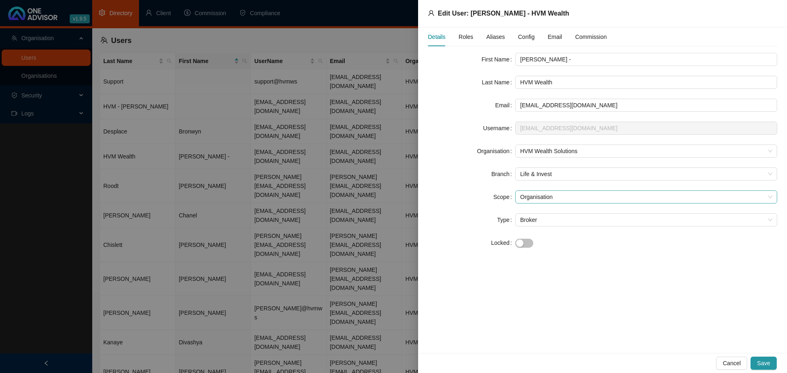
click at [541, 194] on span "Organisation" at bounding box center [646, 197] width 252 height 12
click at [768, 363] on span "Save" at bounding box center [763, 363] width 13 height 9
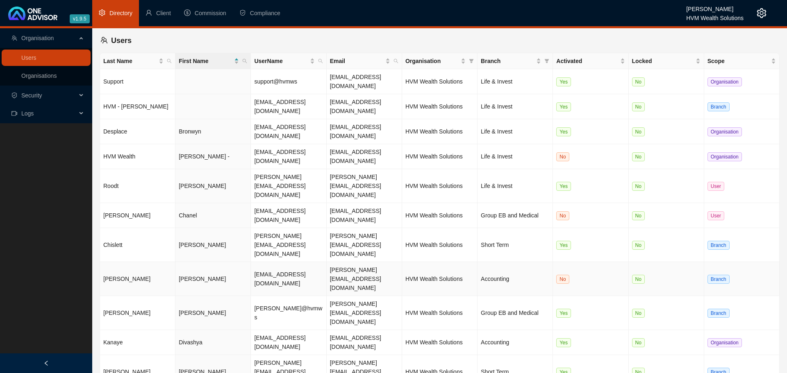
click at [273, 262] on td "[EMAIL_ADDRESS][DOMAIN_NAME]" at bounding box center [288, 279] width 75 height 34
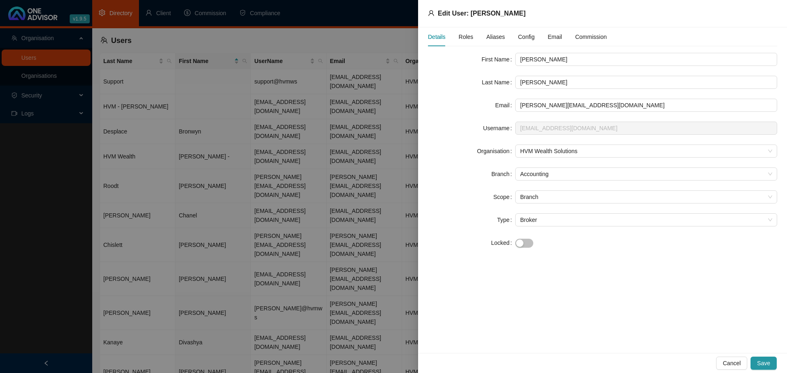
click at [334, 298] on div at bounding box center [393, 186] width 787 height 373
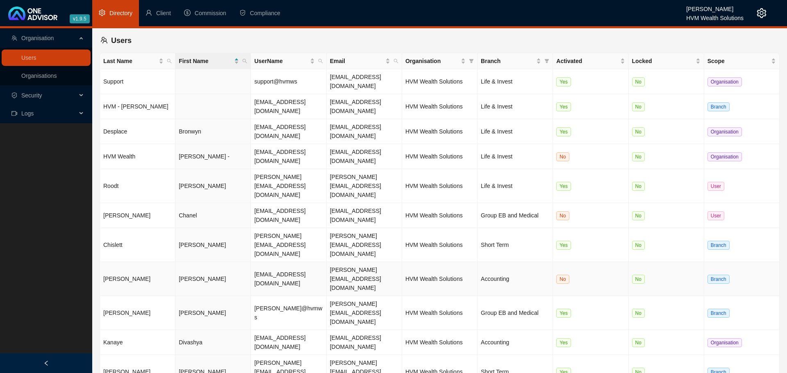
click at [186, 262] on td "[PERSON_NAME]" at bounding box center [212, 279] width 75 height 34
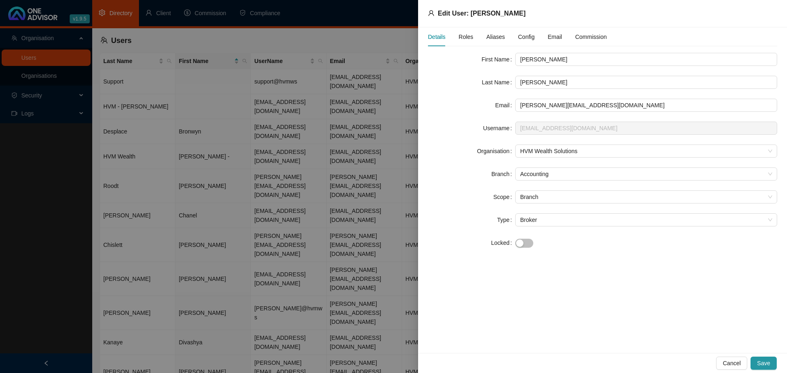
click at [279, 329] on div at bounding box center [393, 186] width 787 height 373
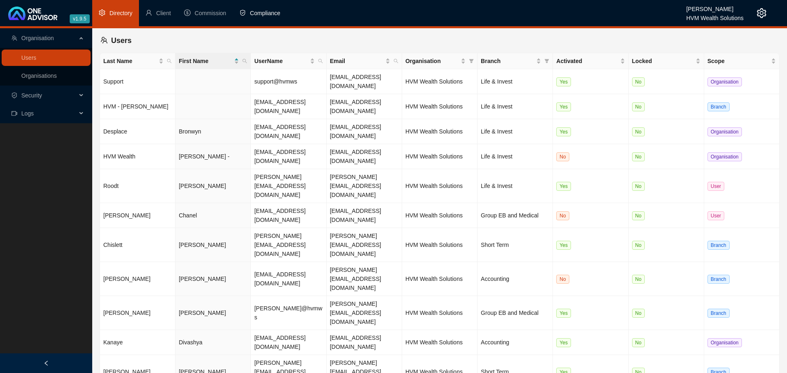
click at [259, 14] on span "Compliance" at bounding box center [265, 13] width 30 height 7
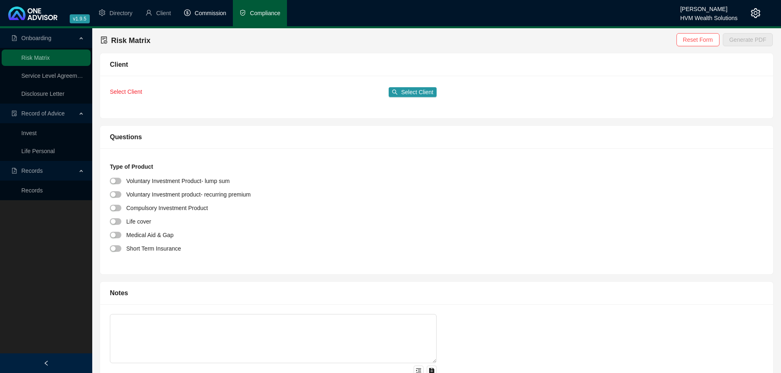
click at [215, 12] on span "Commission" at bounding box center [211, 13] width 32 height 7
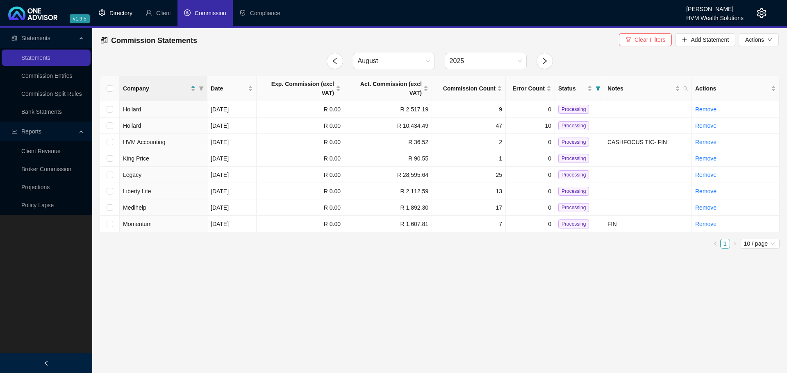
click at [125, 11] on span "Directory" at bounding box center [120, 13] width 23 height 7
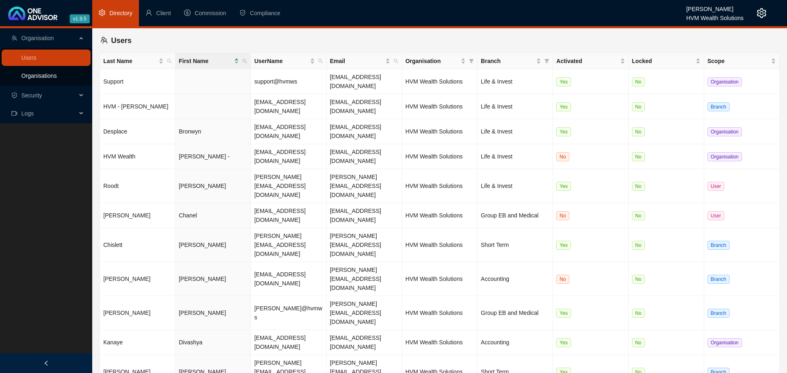
click at [37, 77] on link "Organisations" at bounding box center [38, 76] width 35 height 7
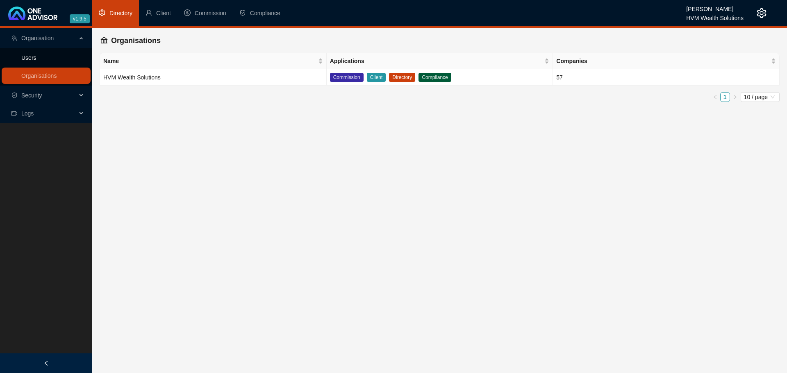
click at [27, 58] on link "Users" at bounding box center [28, 57] width 15 height 7
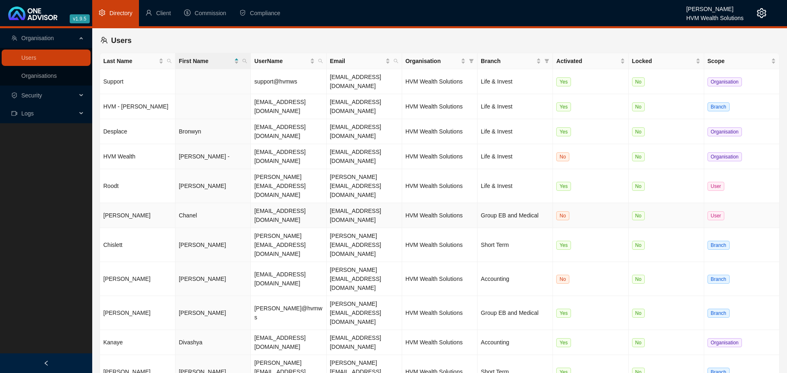
click at [186, 203] on td "Chanel" at bounding box center [212, 215] width 75 height 25
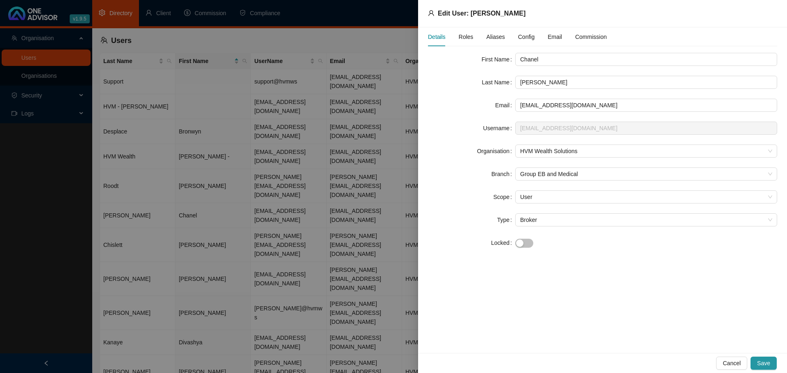
click at [461, 36] on span "Roles" at bounding box center [465, 37] width 15 height 6
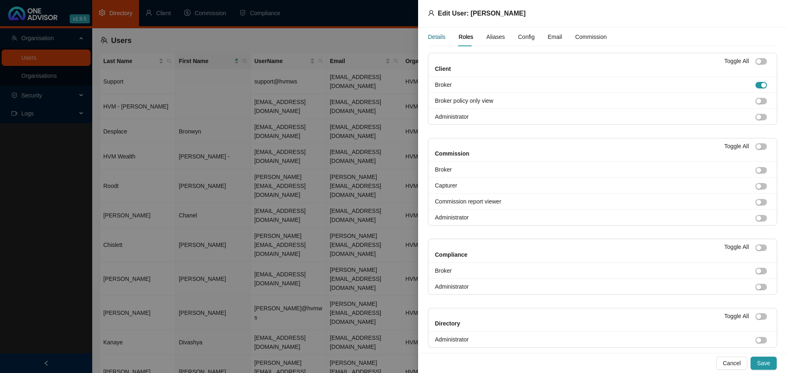
click at [437, 36] on div "Details" at bounding box center [437, 36] width 18 height 9
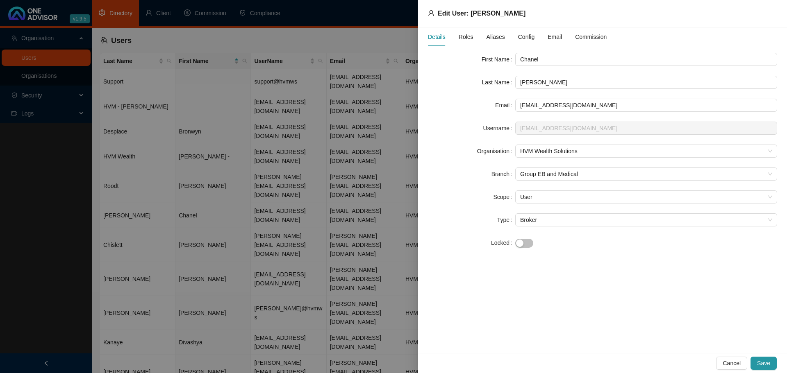
click at [489, 40] on span "Aliases" at bounding box center [495, 37] width 18 height 6
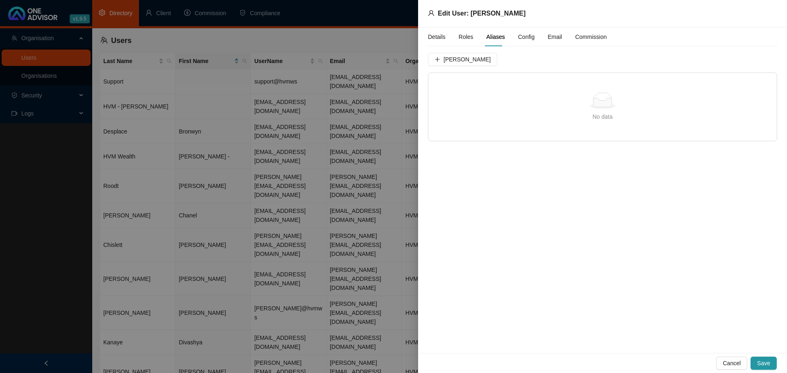
click at [522, 35] on span "Config" at bounding box center [526, 37] width 16 height 6
click at [470, 61] on span "Advice Scopes" at bounding box center [486, 61] width 38 height 6
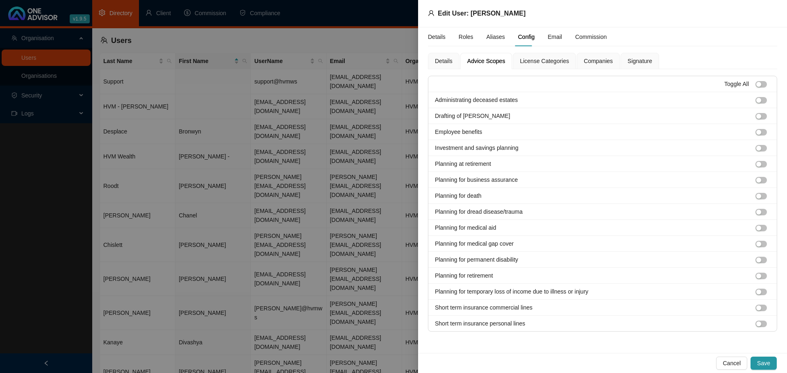
click at [524, 61] on span "License Categories" at bounding box center [544, 61] width 49 height 6
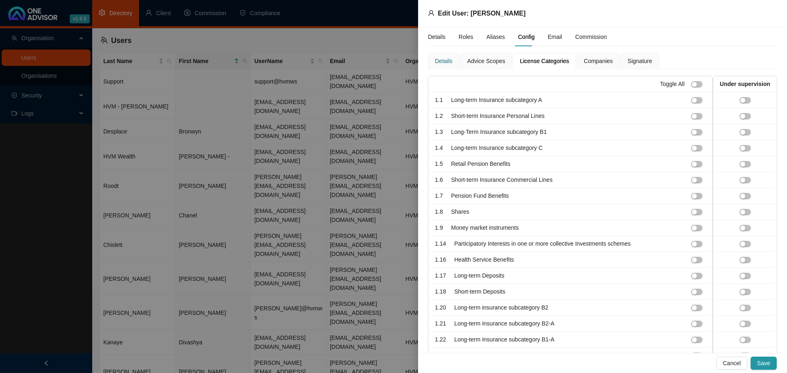
click at [442, 61] on div "Details" at bounding box center [444, 61] width 18 height 9
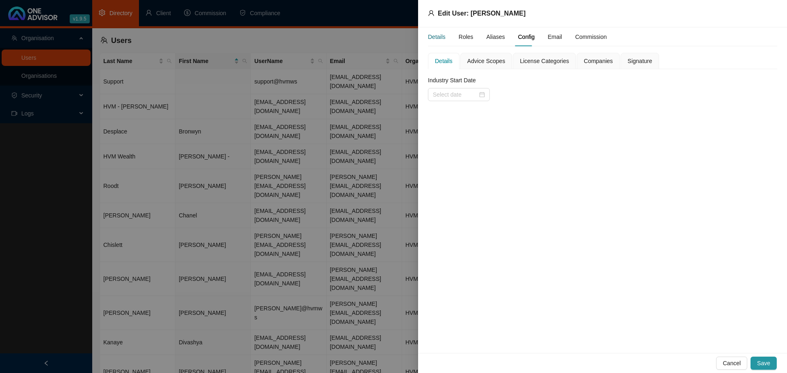
click at [432, 36] on div "Details" at bounding box center [437, 36] width 18 height 9
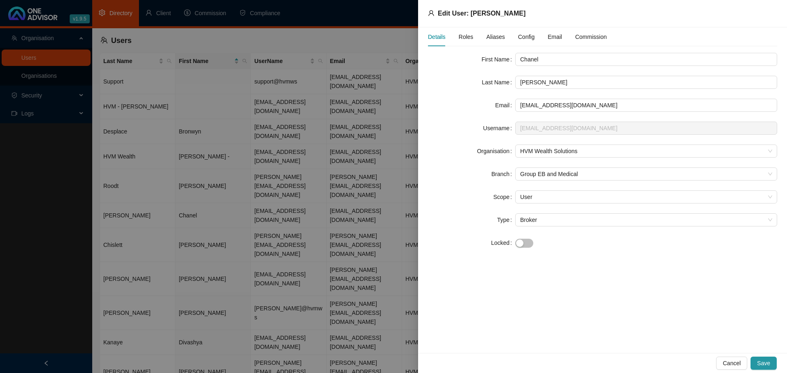
click at [305, 318] on div at bounding box center [393, 186] width 787 height 373
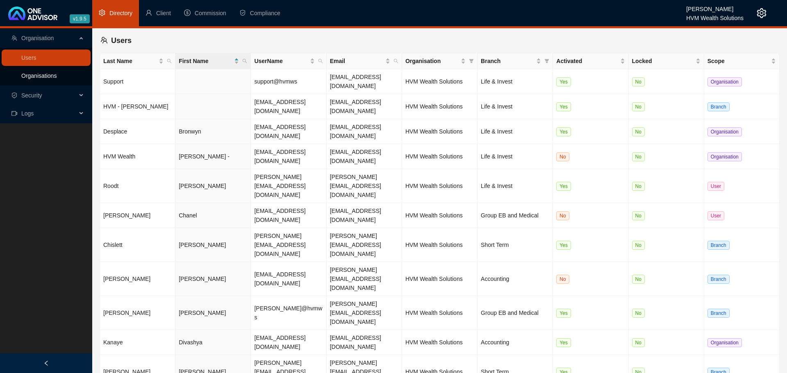
click at [52, 73] on link "Organisations" at bounding box center [38, 76] width 35 height 7
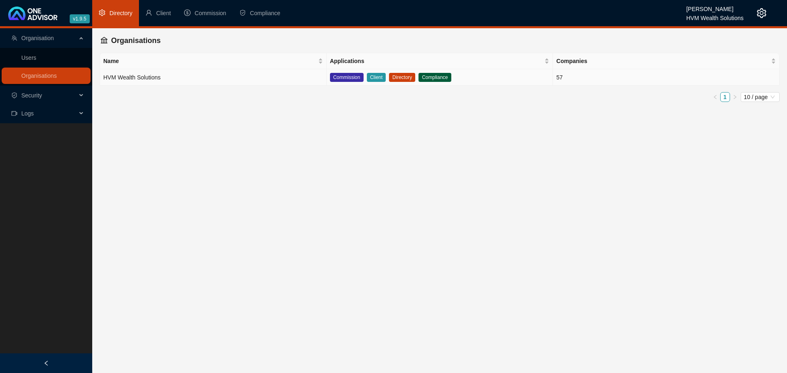
click at [135, 77] on td "HVM Wealth Solutions" at bounding box center [213, 77] width 227 height 16
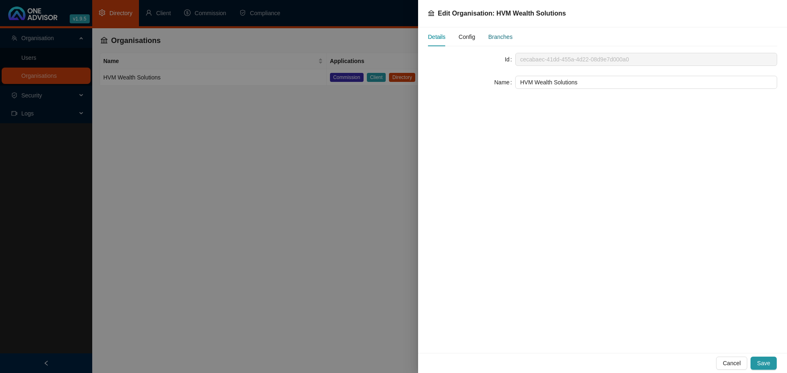
click at [499, 35] on div "Branches" at bounding box center [500, 36] width 24 height 9
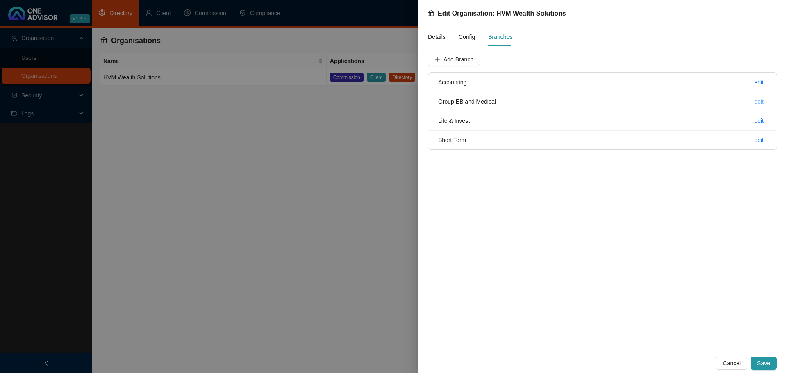
click at [756, 101] on link "edit" at bounding box center [758, 101] width 9 height 7
drag, startPoint x: 491, startPoint y: 58, endPoint x: 379, endPoint y: 58, distance: 112.3
click at [387, 58] on div "Edit Organisation: HVM Wealth Solutions Details Config Branches Name Group EB a…" at bounding box center [393, 186] width 787 height 373
type input "Medical Aid & Employee Benefits"
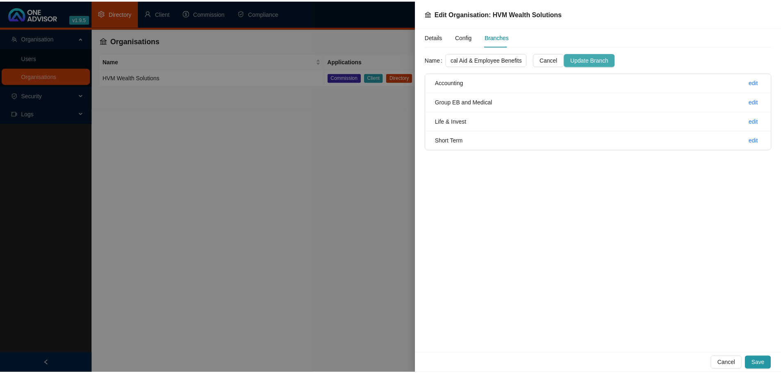
scroll to position [0, 0]
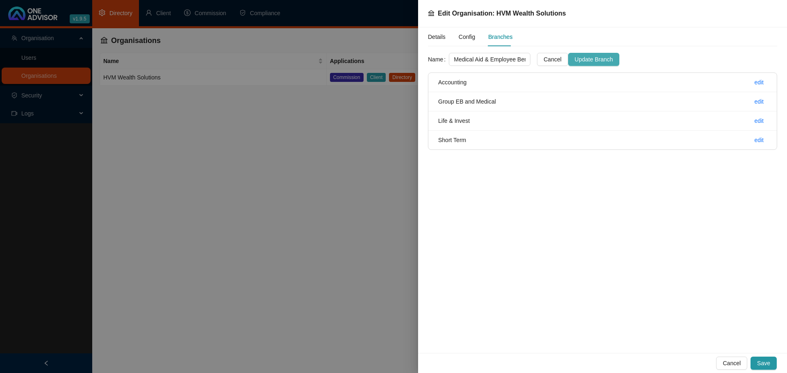
click at [596, 57] on span "Update Branch" at bounding box center [593, 59] width 38 height 9
click at [243, 154] on div at bounding box center [393, 186] width 787 height 373
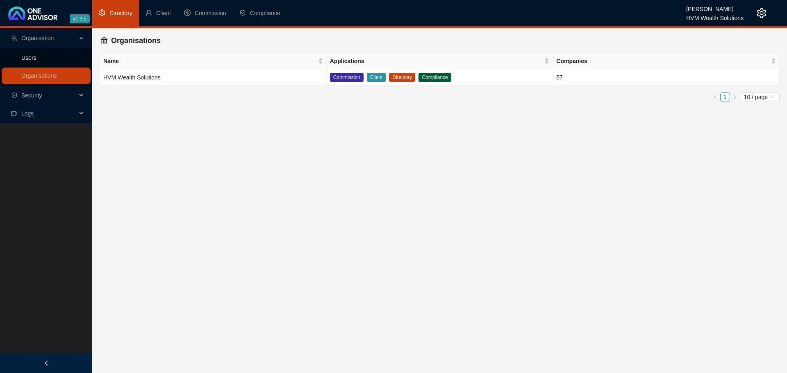
click at [36, 57] on link "Users" at bounding box center [28, 57] width 15 height 7
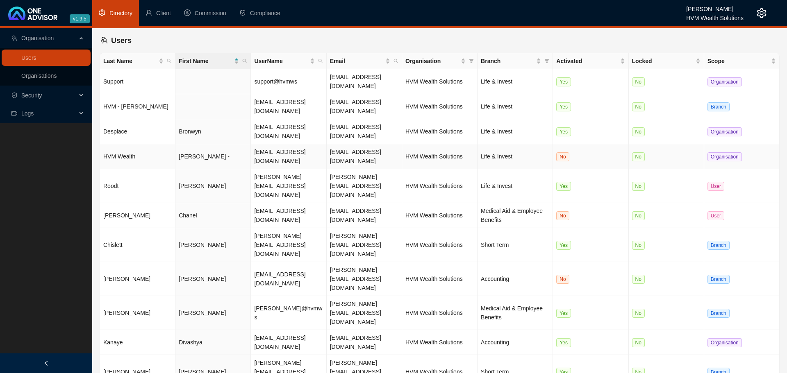
click at [726, 152] on span "Organisation" at bounding box center [724, 156] width 34 height 9
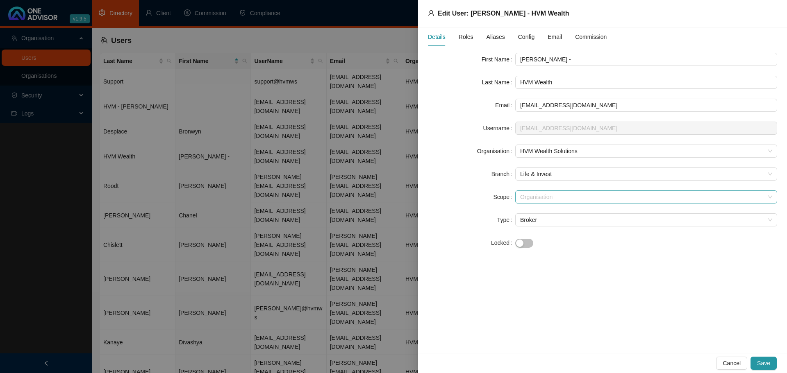
click at [537, 197] on span "Organisation" at bounding box center [646, 197] width 252 height 12
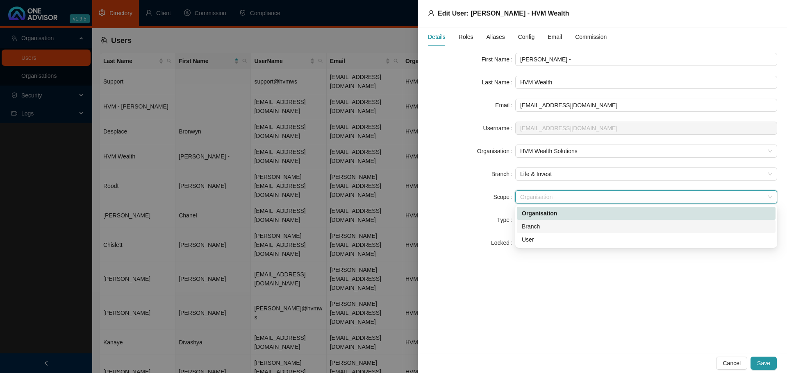
click at [536, 228] on div "Branch" at bounding box center [646, 226] width 249 height 9
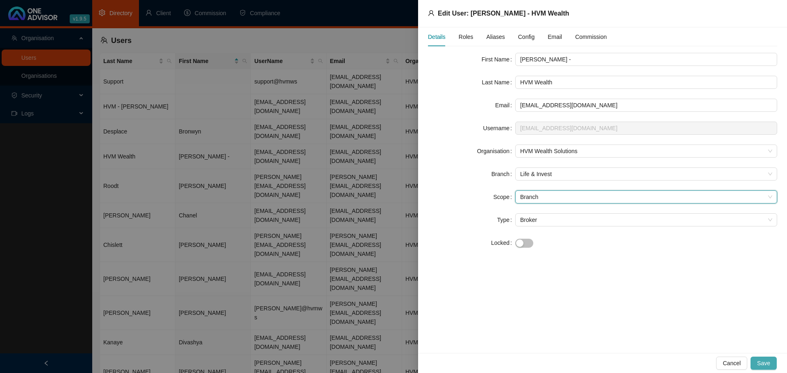
click at [765, 363] on span "Save" at bounding box center [763, 363] width 13 height 9
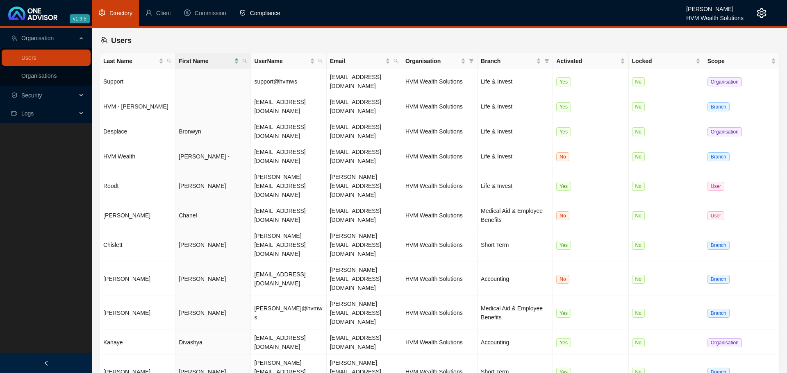
click at [255, 12] on span "Compliance" at bounding box center [265, 13] width 30 height 7
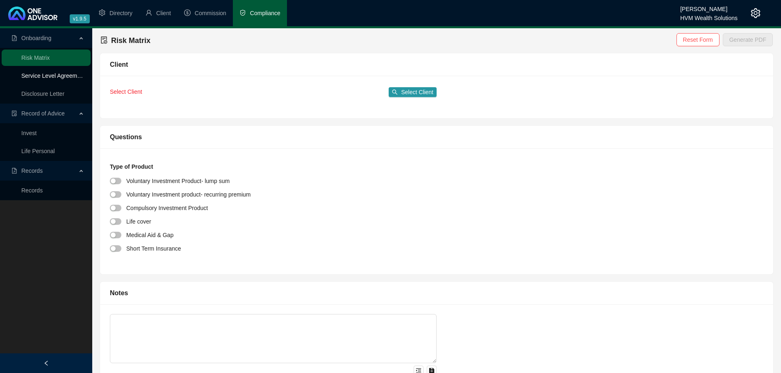
click at [25, 76] on link "Service Level Agreement" at bounding box center [53, 76] width 64 height 7
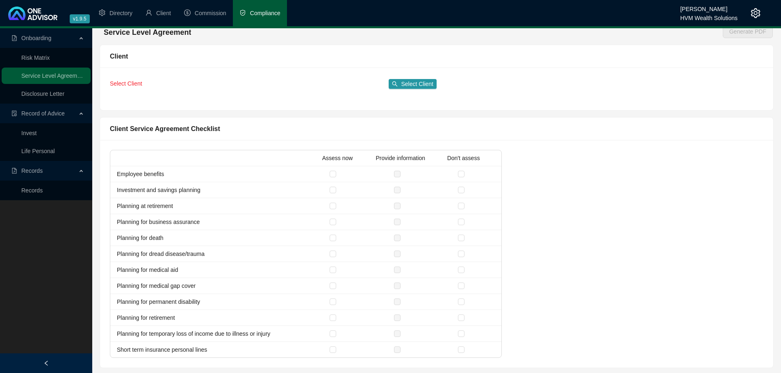
scroll to position [10, 0]
click at [27, 93] on link "Disclosure Letter" at bounding box center [42, 94] width 43 height 7
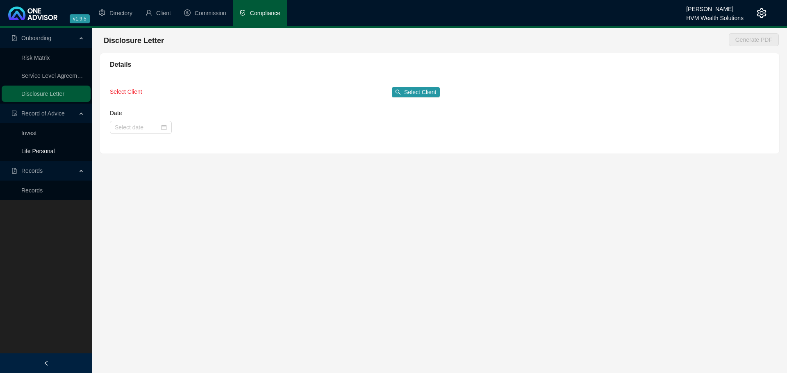
click at [43, 148] on link "Life Personal" at bounding box center [38, 151] width 34 height 7
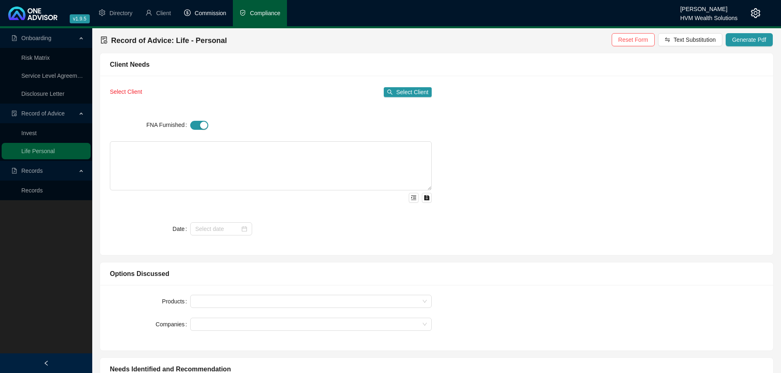
click at [205, 17] on li "Commission" at bounding box center [204, 13] width 55 height 26
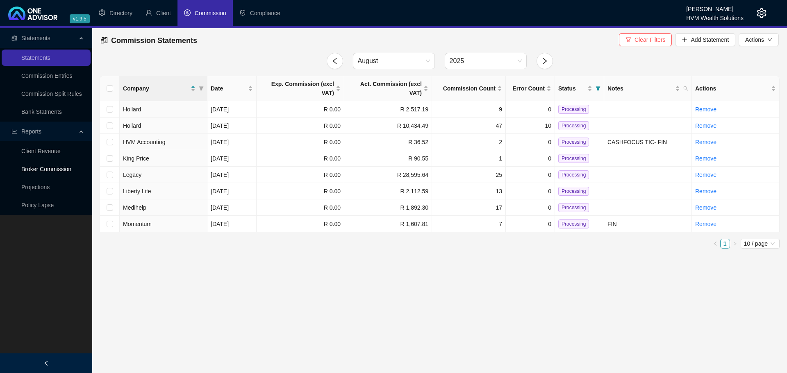
click at [49, 172] on link "Broker Commission" at bounding box center [46, 169] width 50 height 7
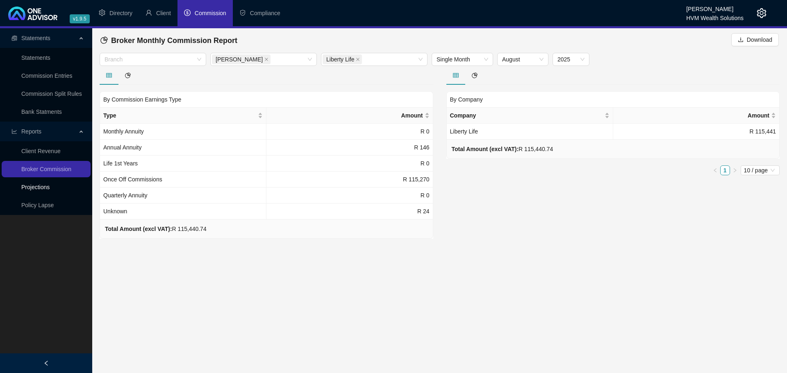
click at [31, 190] on link "Projections" at bounding box center [35, 187] width 28 height 7
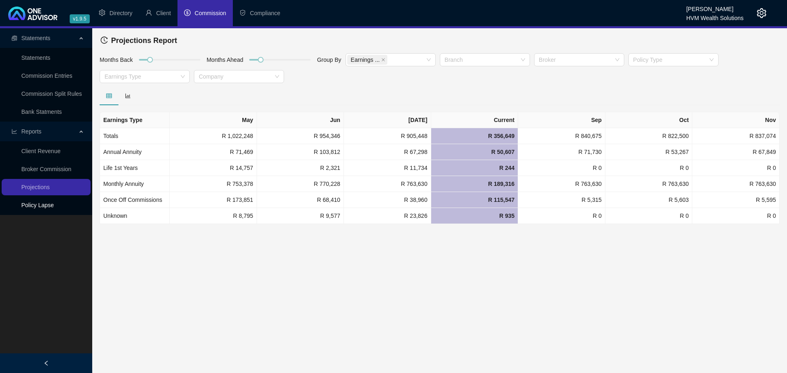
click at [35, 207] on link "Policy Lapse" at bounding box center [37, 205] width 32 height 7
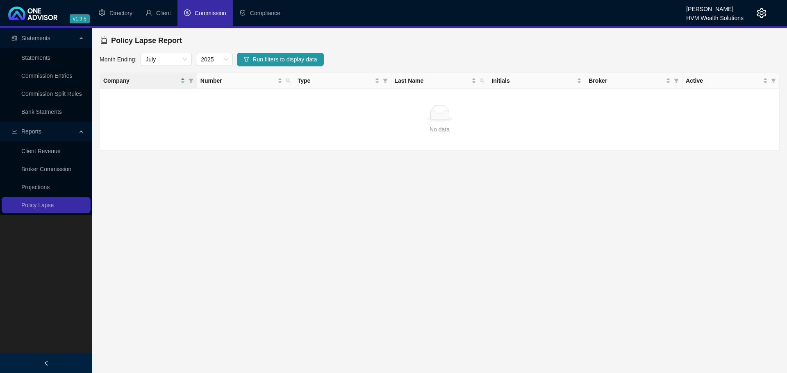
click at [765, 11] on icon "setting" at bounding box center [761, 13] width 9 height 10
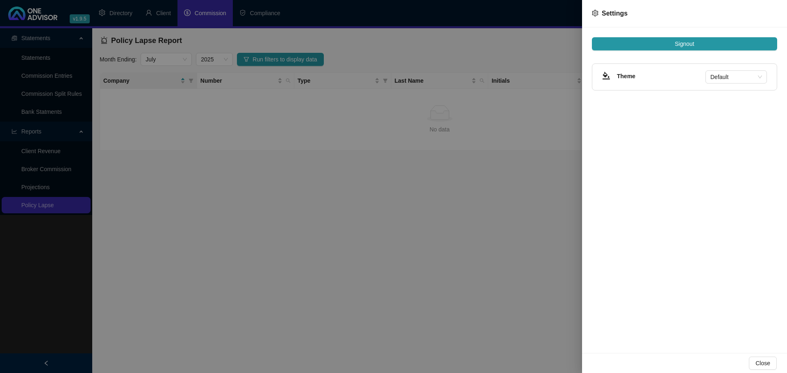
click at [521, 195] on div at bounding box center [393, 186] width 787 height 373
